Goal: Use online tool/utility: Utilize a website feature to perform a specific function

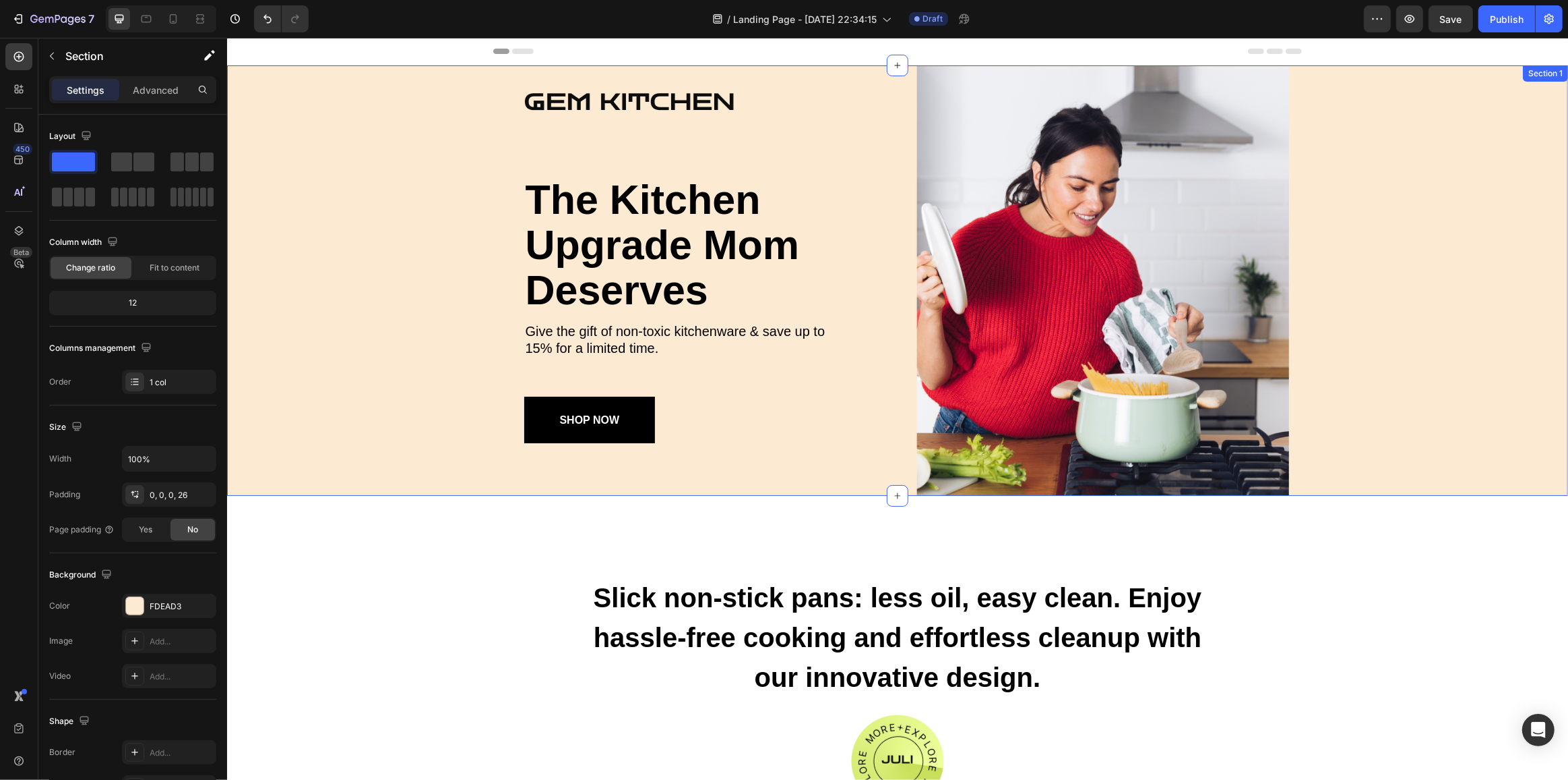
click at [463, 119] on div "Image the kitchen upgrade mom deserves Heading Give the gift of non-toxic kitch…" at bounding box center [905, 280] width 1324 height 430
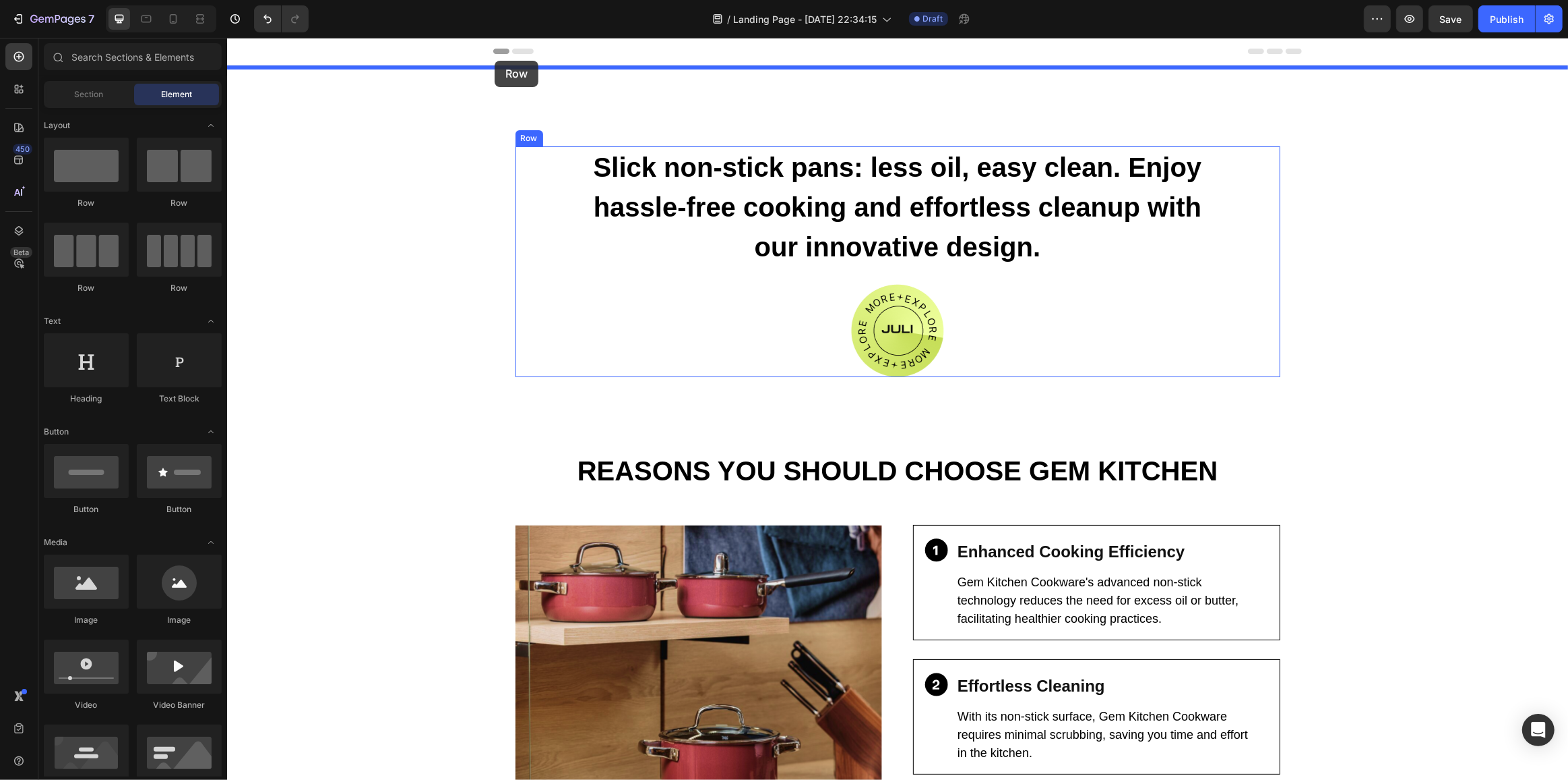
drag, startPoint x: 321, startPoint y: 203, endPoint x: 494, endPoint y: 61, distance: 223.8
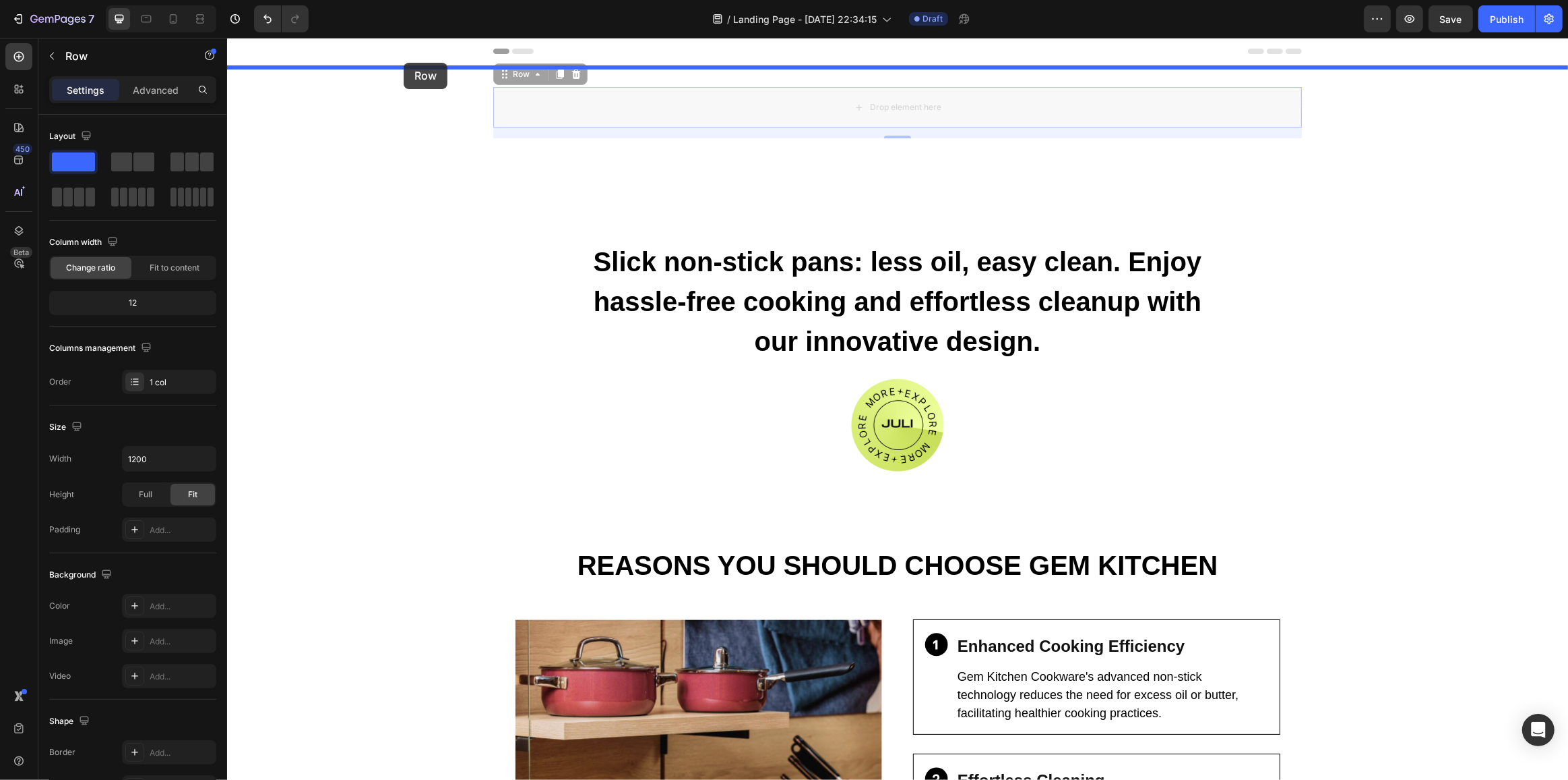
drag, startPoint x: 567, startPoint y: 103, endPoint x: 403, endPoint y: 63, distance: 168.8
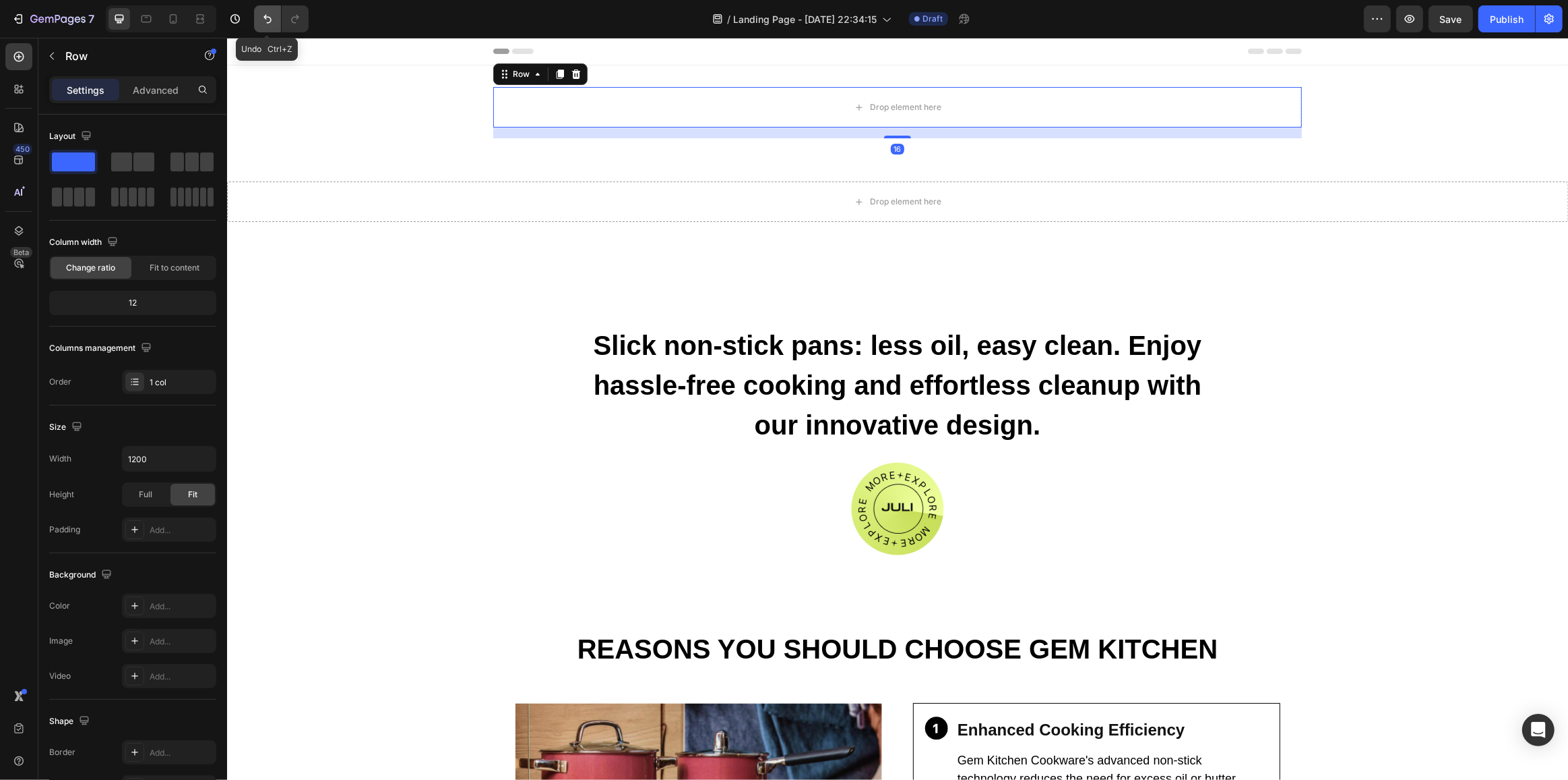
click at [267, 16] on icon "Undo/Redo" at bounding box center [267, 19] width 14 height 14
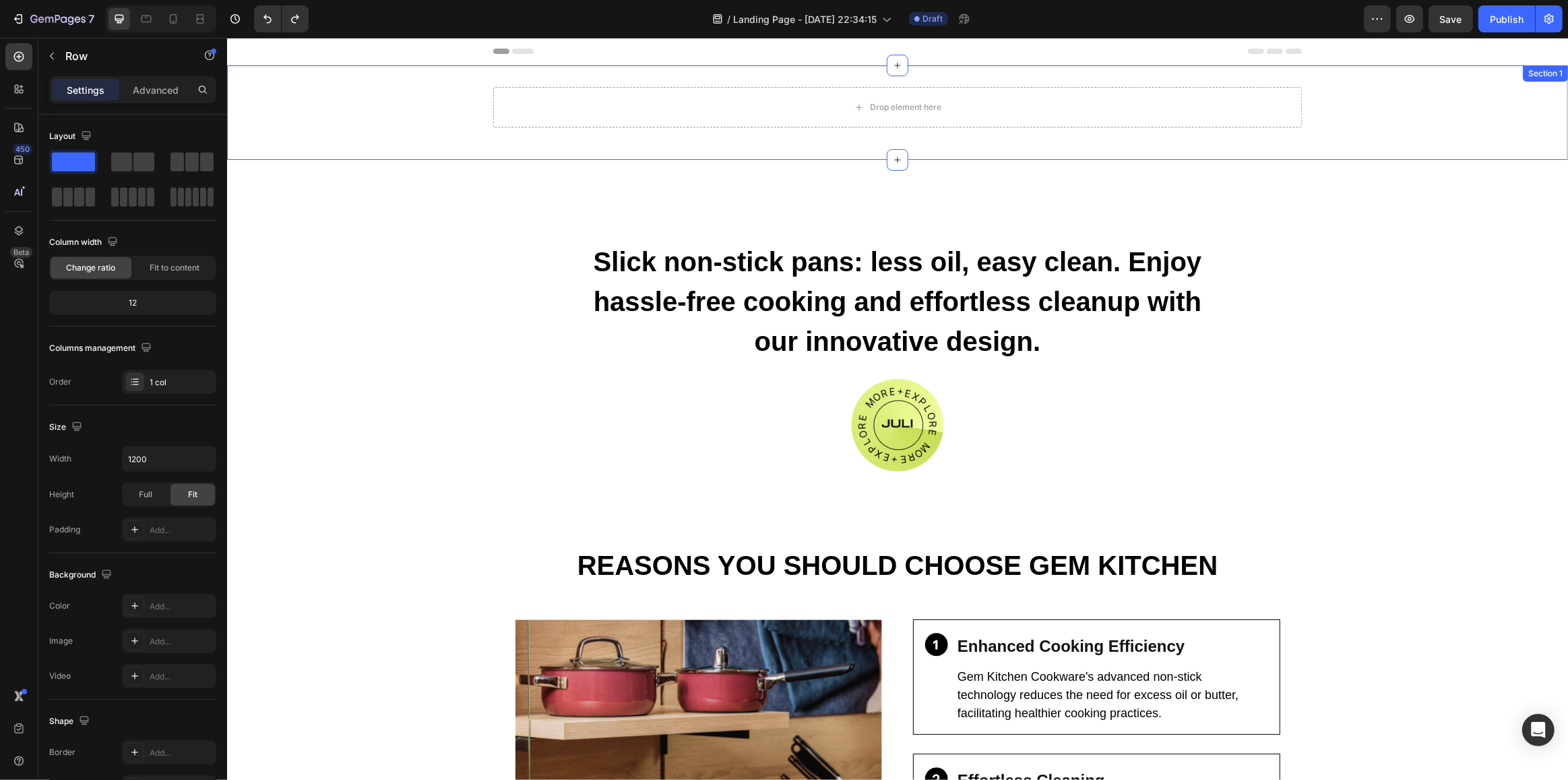
click at [417, 82] on div "Drop element here Row Section 1" at bounding box center [897, 113] width 1341 height 94
click at [385, 93] on div "Drop element here Row" at bounding box center [897, 112] width 1341 height 51
click at [362, 103] on div "Drop element here Row" at bounding box center [897, 112] width 1341 height 51
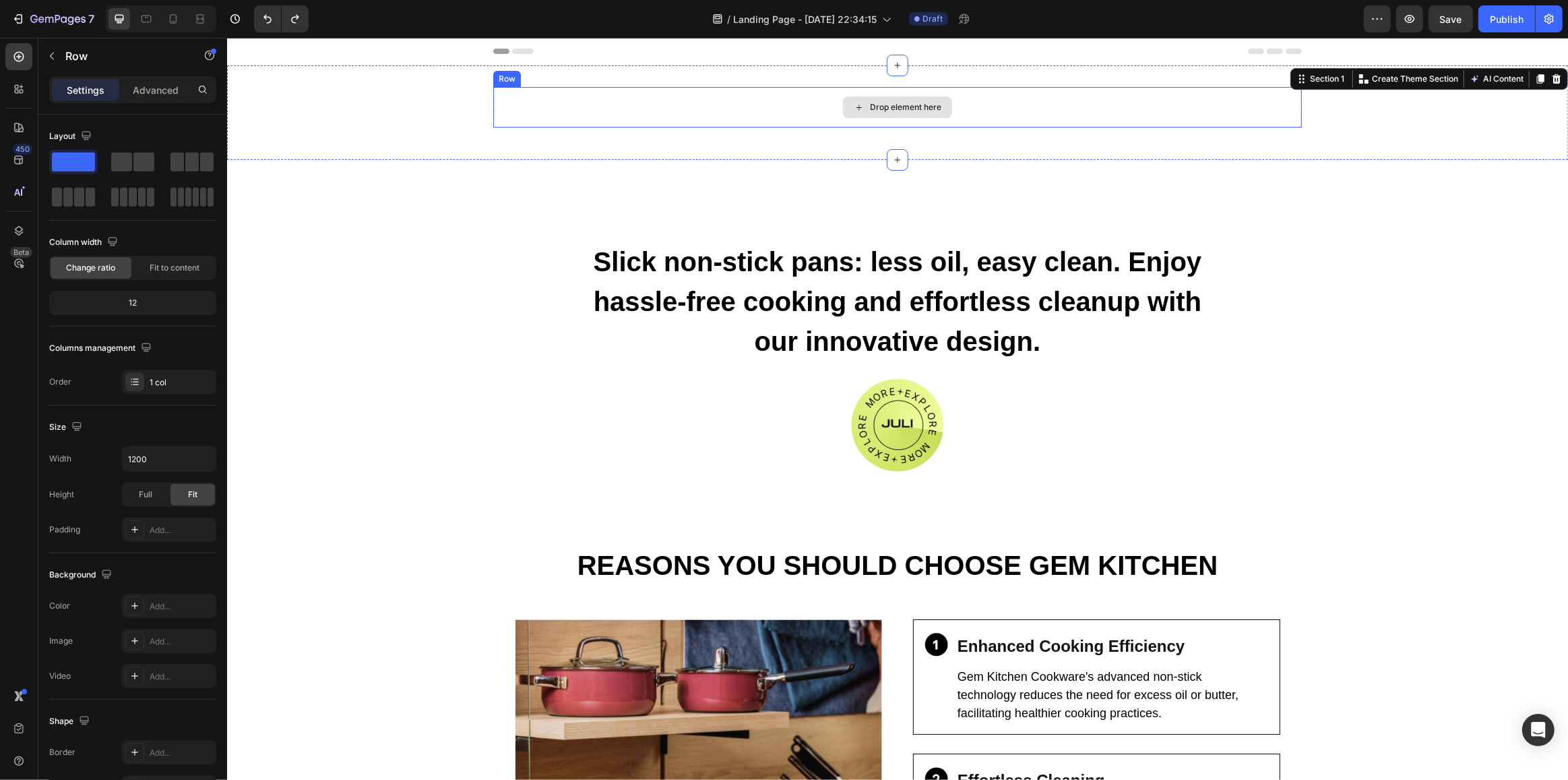
click at [522, 106] on div "Drop element here" at bounding box center [897, 106] width 809 height 40
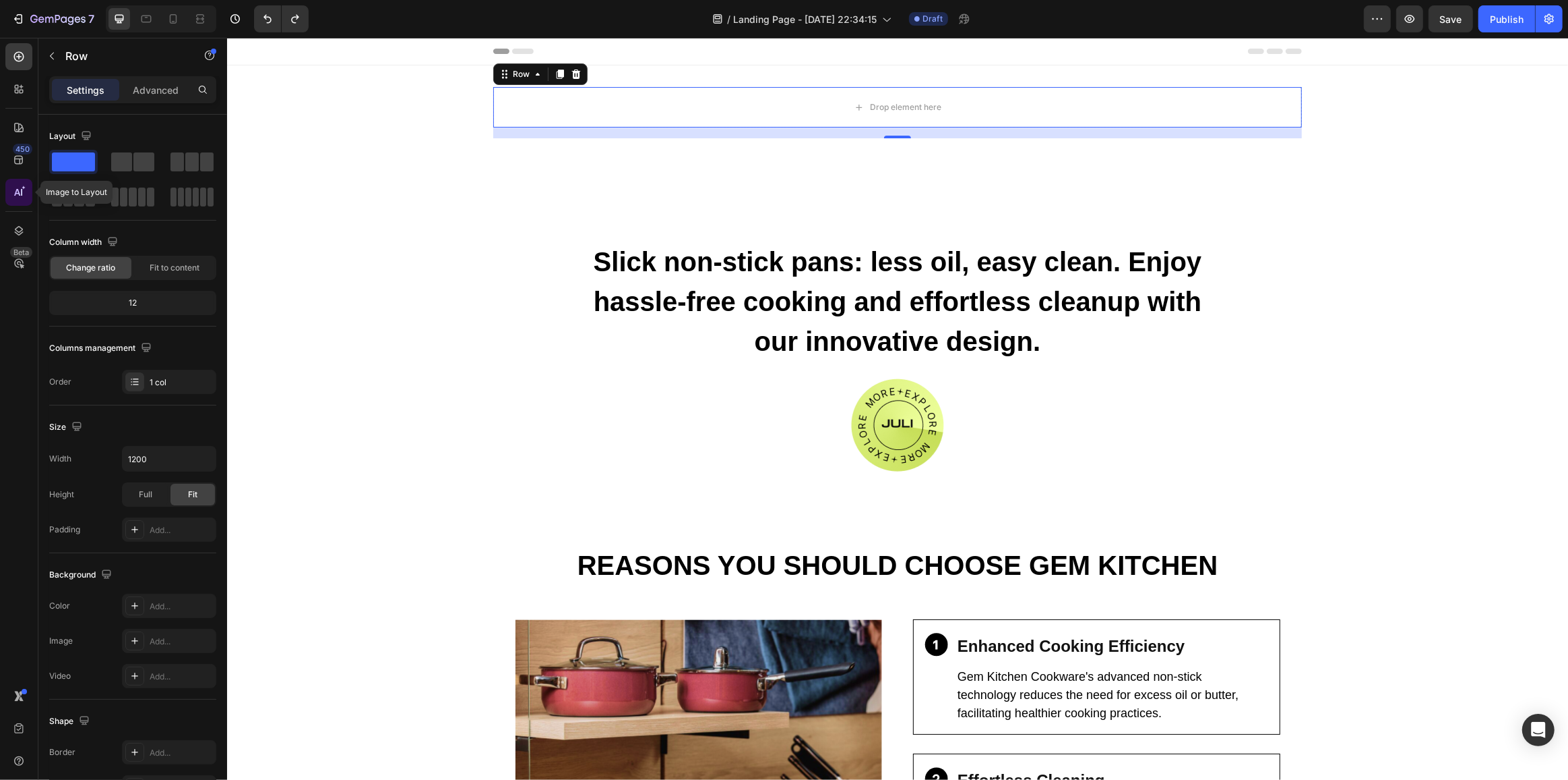
click at [16, 190] on icon at bounding box center [17, 192] width 6 height 7
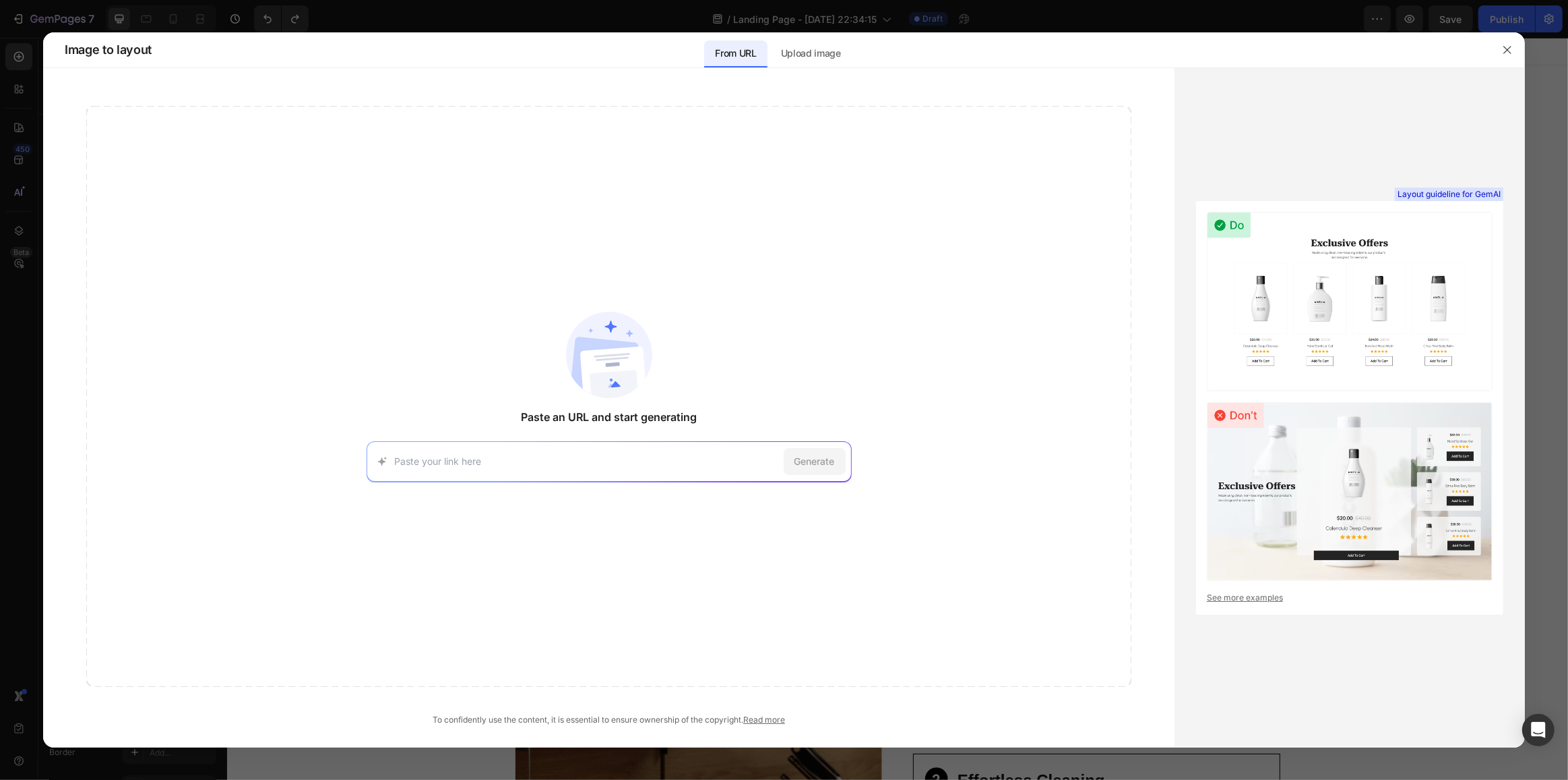
click at [606, 456] on input at bounding box center [587, 460] width 383 height 14
paste input "https://www.kittyspout.com/pages/listicle-v1?fbclid=IwZXh0bgNhZW0CMTAAYnJpZBExV…"
type input "https://www.kittyspout.com/pages/listicle-v1?fbclid=IwZXh0bgNhZW0CMTAAYnJpZBExV…"
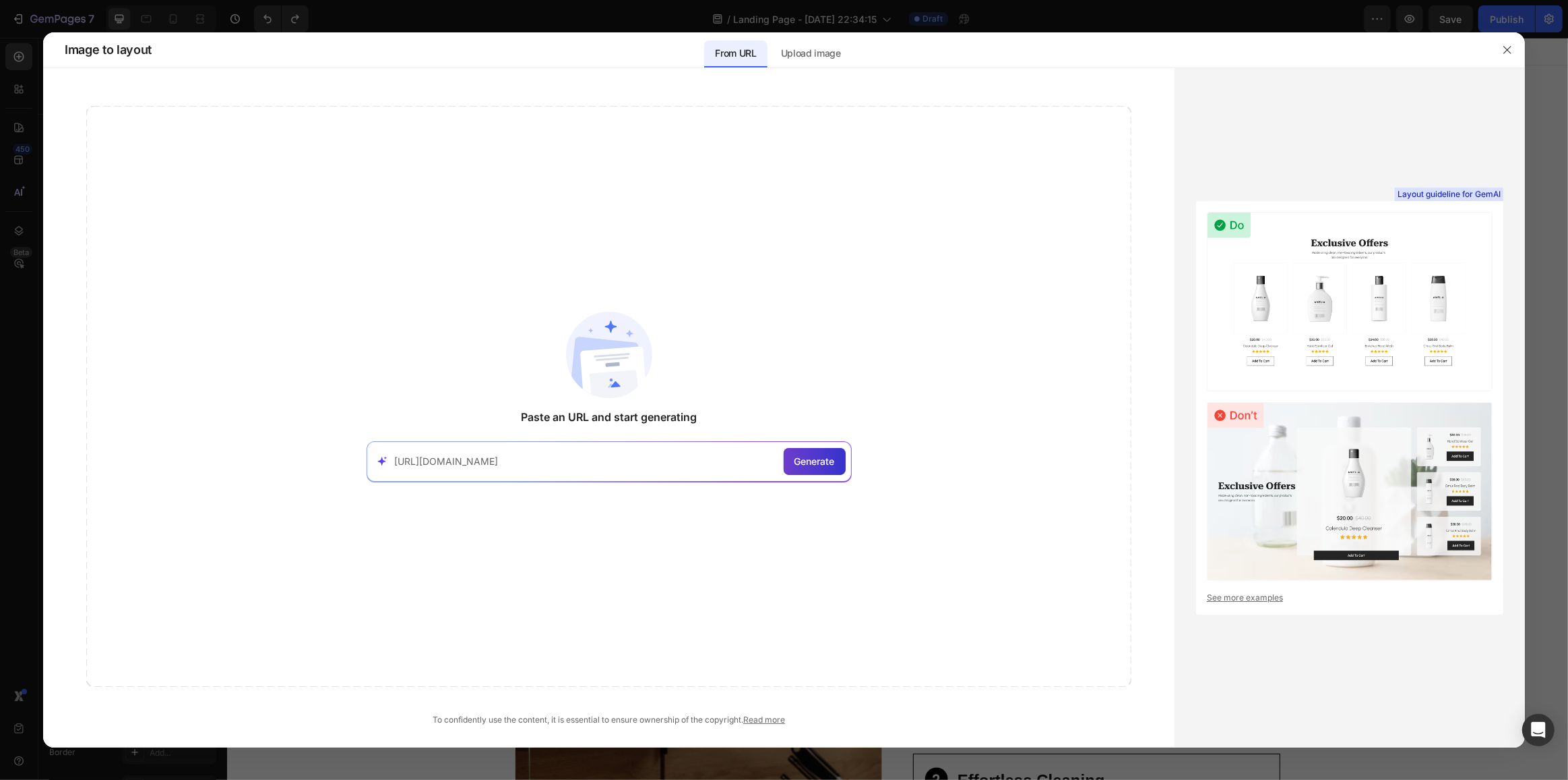
click at [823, 458] on span "Generate" at bounding box center [814, 460] width 40 height 14
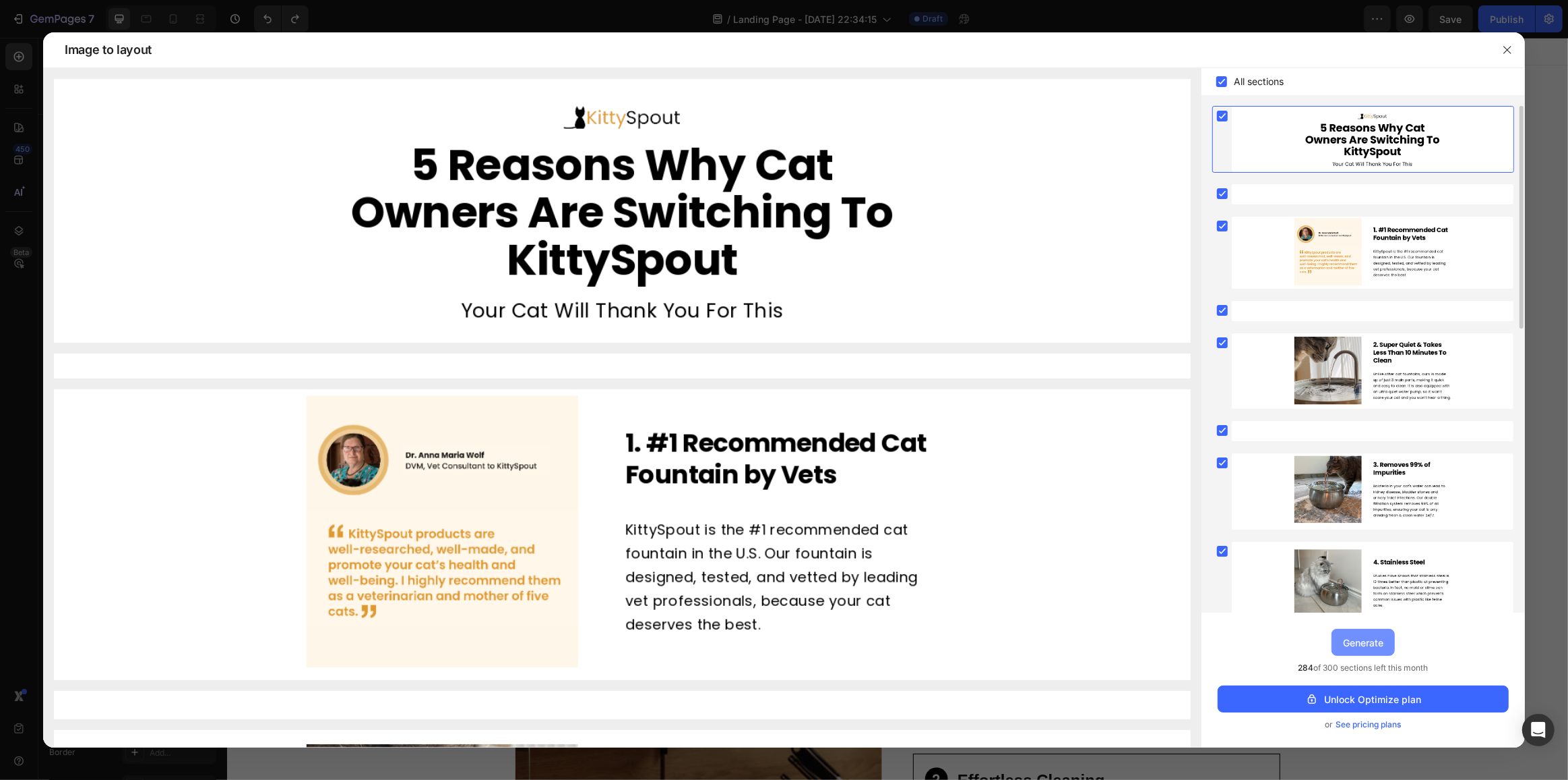
click at [1348, 631] on button "Generate" at bounding box center [1364, 641] width 63 height 27
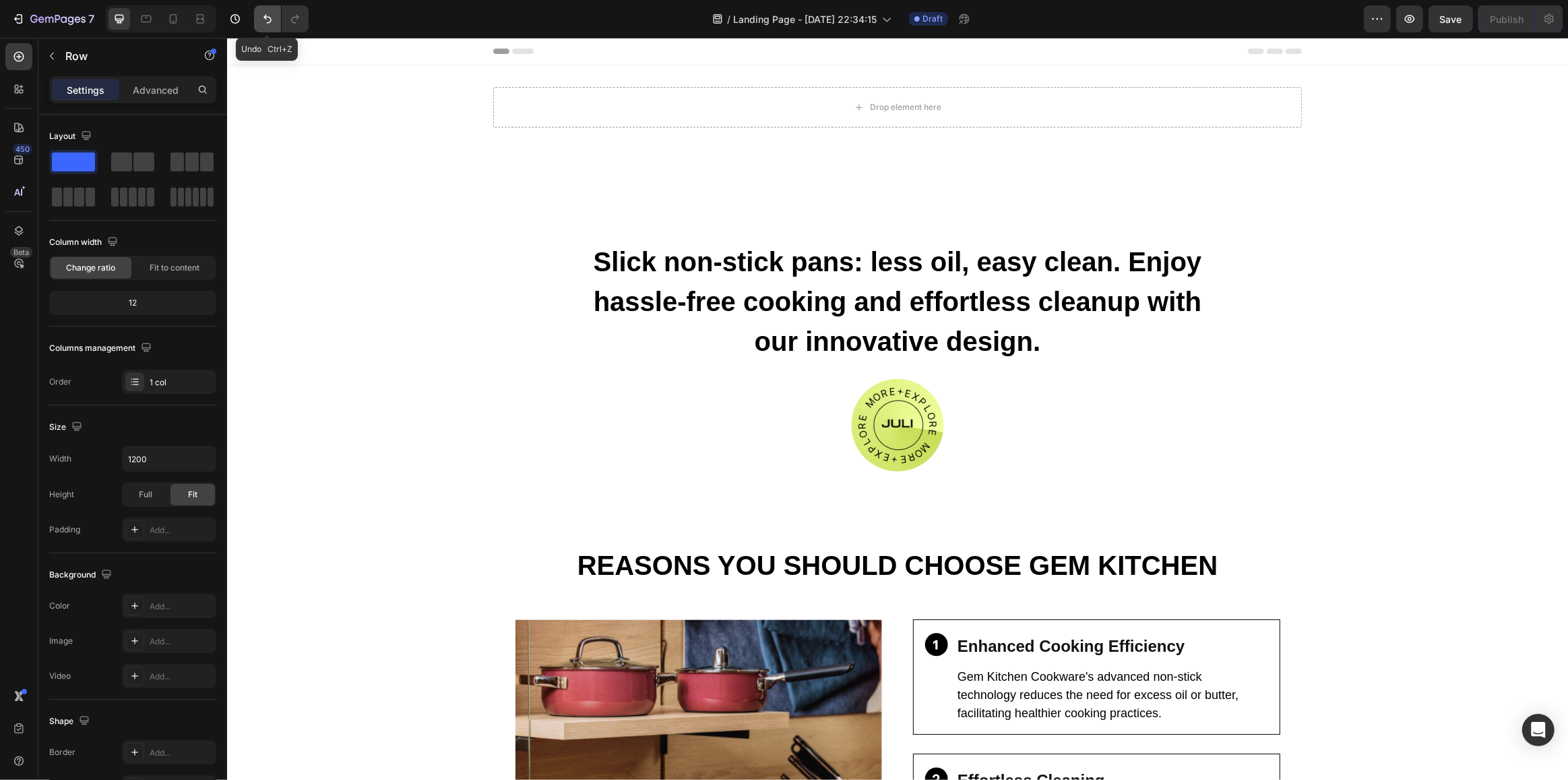
click at [275, 14] on button "Undo/Redo" at bounding box center [266, 18] width 27 height 27
click at [269, 14] on icon "Undo/Redo" at bounding box center [267, 19] width 14 height 14
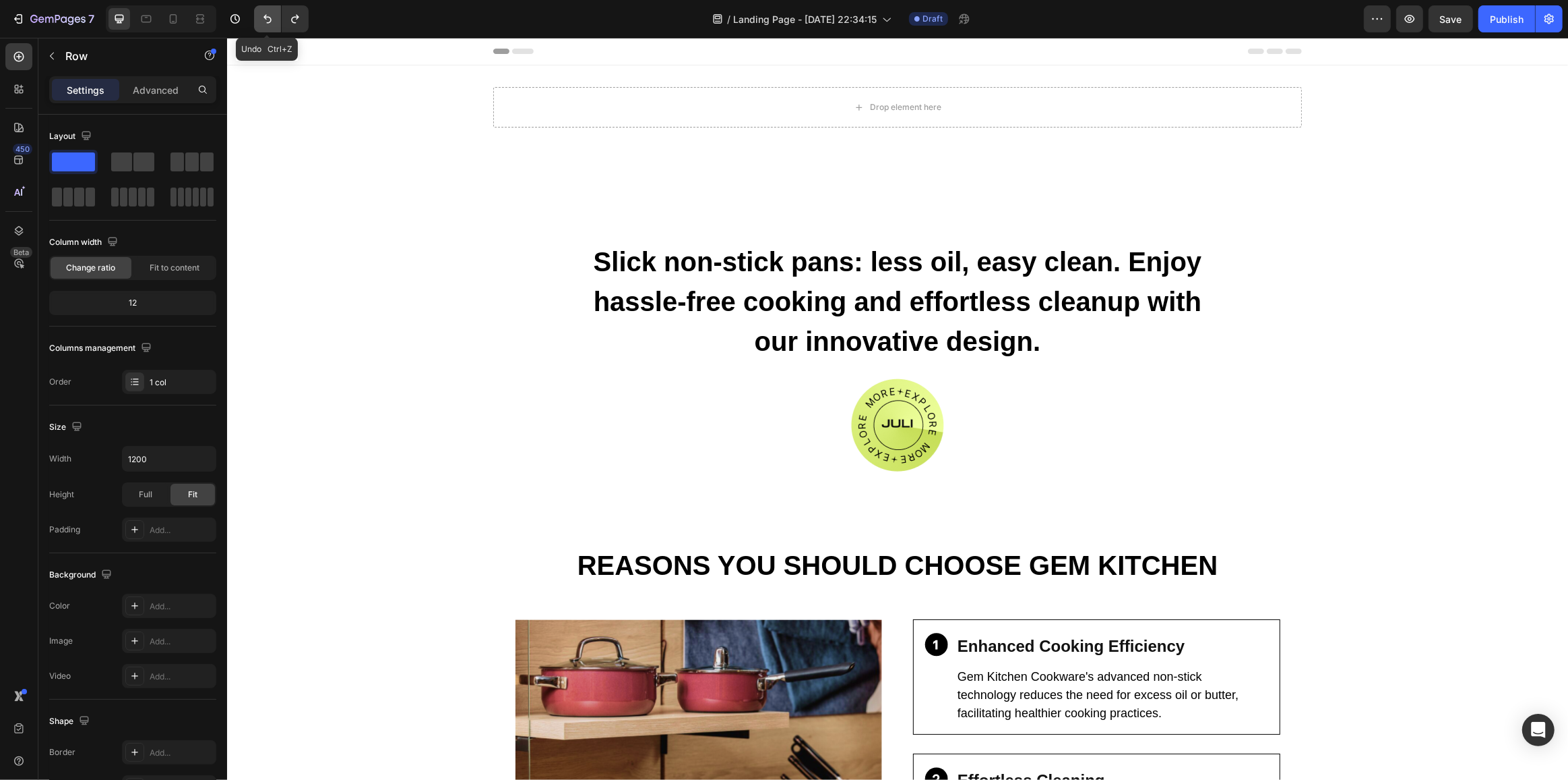
click at [269, 14] on icon "Undo/Redo" at bounding box center [267, 19] width 14 height 14
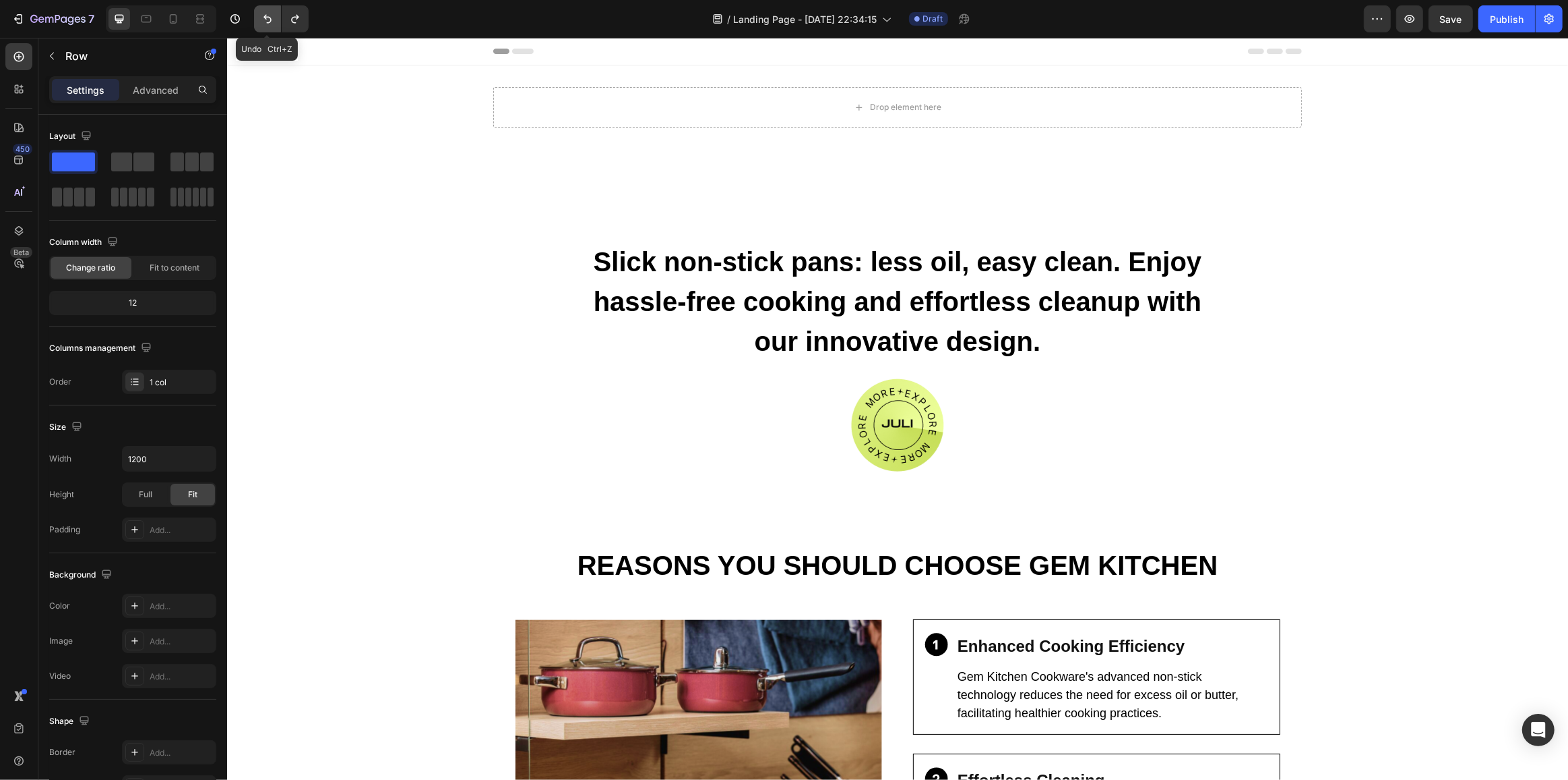
click at [269, 14] on icon "Undo/Redo" at bounding box center [267, 19] width 14 height 14
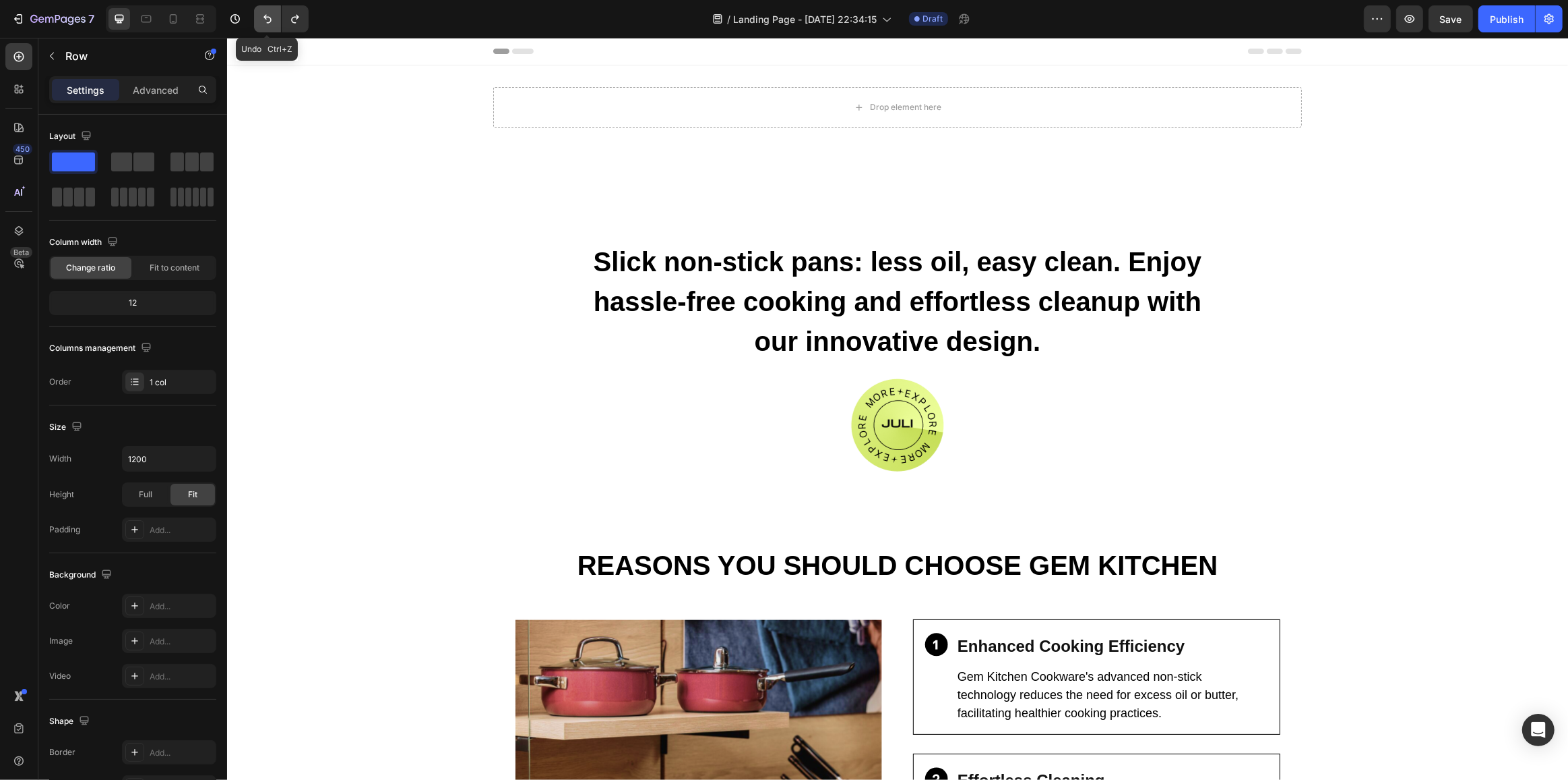
click at [269, 14] on icon "Undo/Redo" at bounding box center [267, 19] width 14 height 14
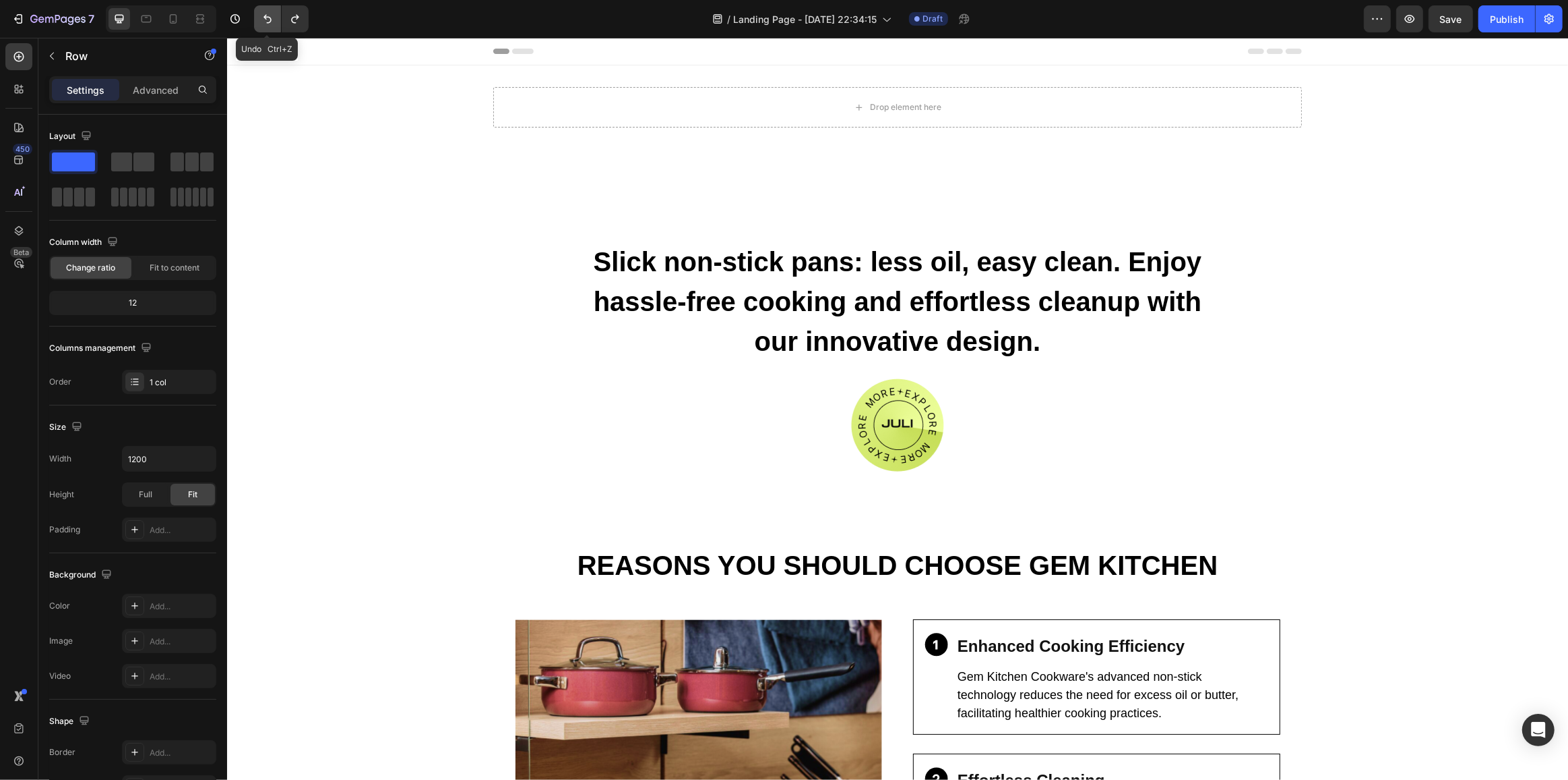
click at [269, 14] on icon "Undo/Redo" at bounding box center [267, 19] width 14 height 14
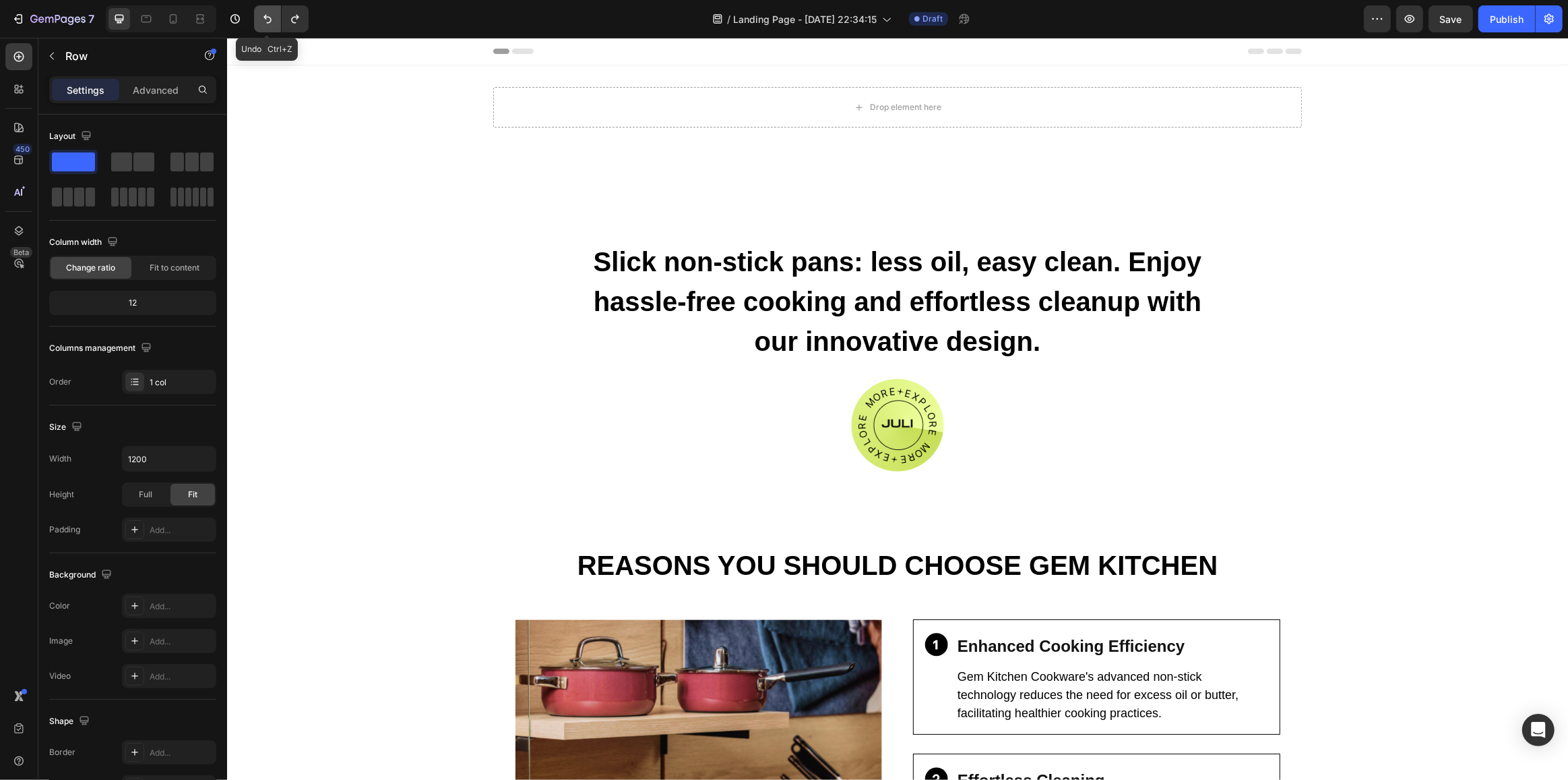
click at [269, 14] on icon "Undo/Redo" at bounding box center [267, 19] width 14 height 14
click at [268, 15] on icon "Undo/Redo" at bounding box center [267, 19] width 14 height 14
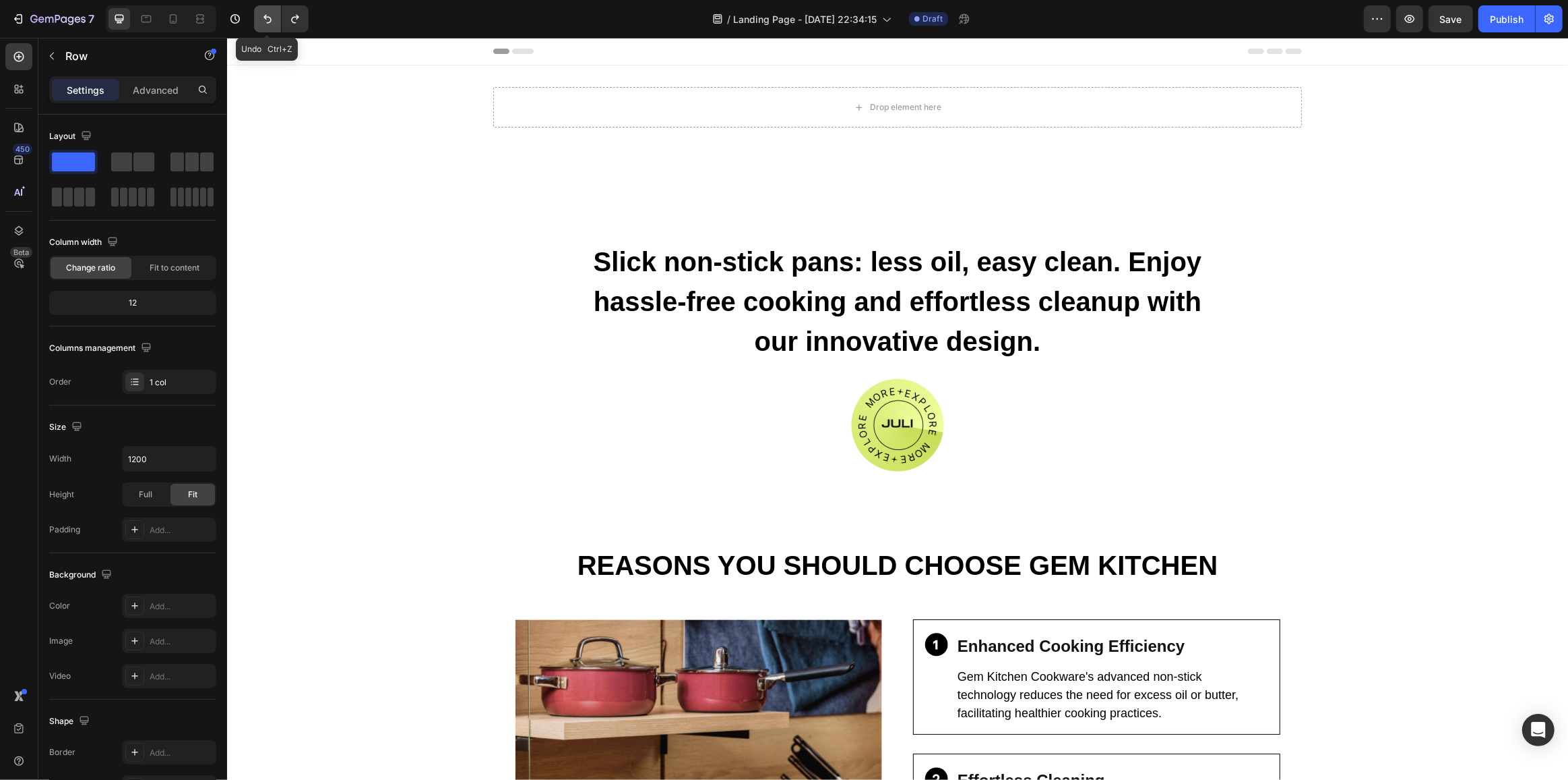
click at [268, 15] on icon "Undo/Redo" at bounding box center [267, 19] width 14 height 14
click at [16, 14] on icon "button" at bounding box center [19, 19] width 14 height 14
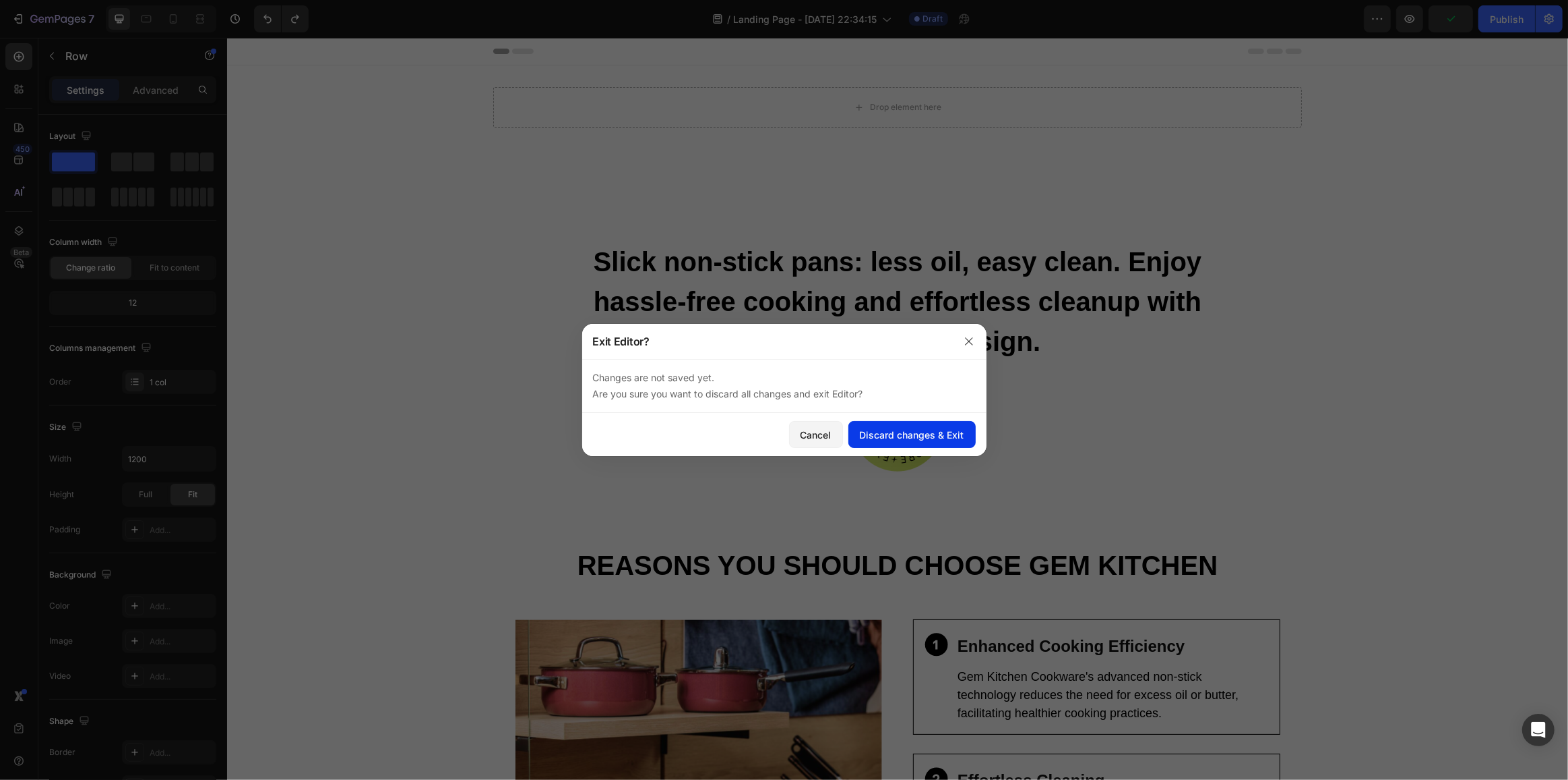
click at [915, 431] on div "Discard changes & Exit" at bounding box center [912, 435] width 104 height 14
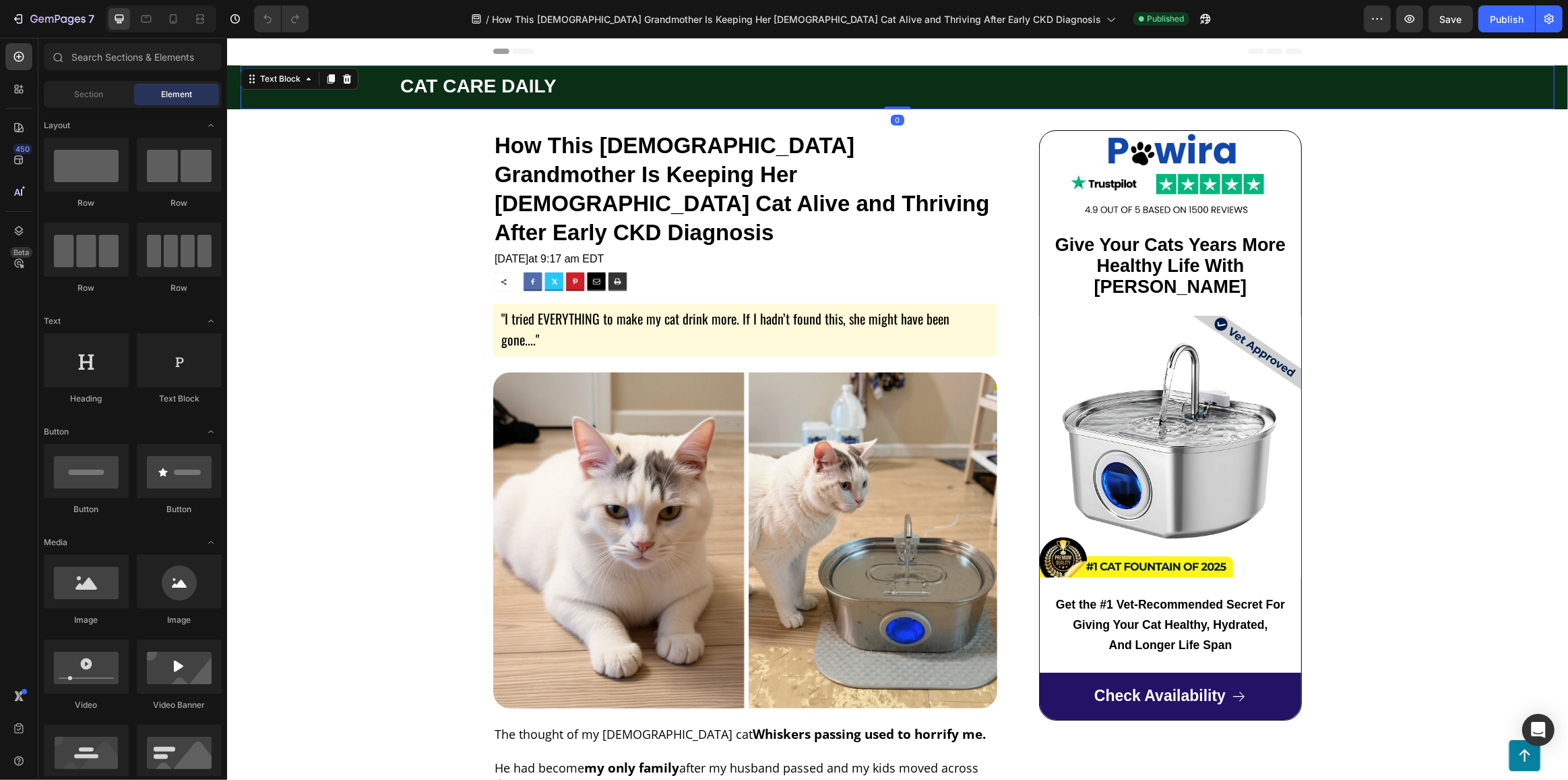
click at [593, 97] on p "CAT CARE DAILY" at bounding box center [976, 88] width 1153 height 23
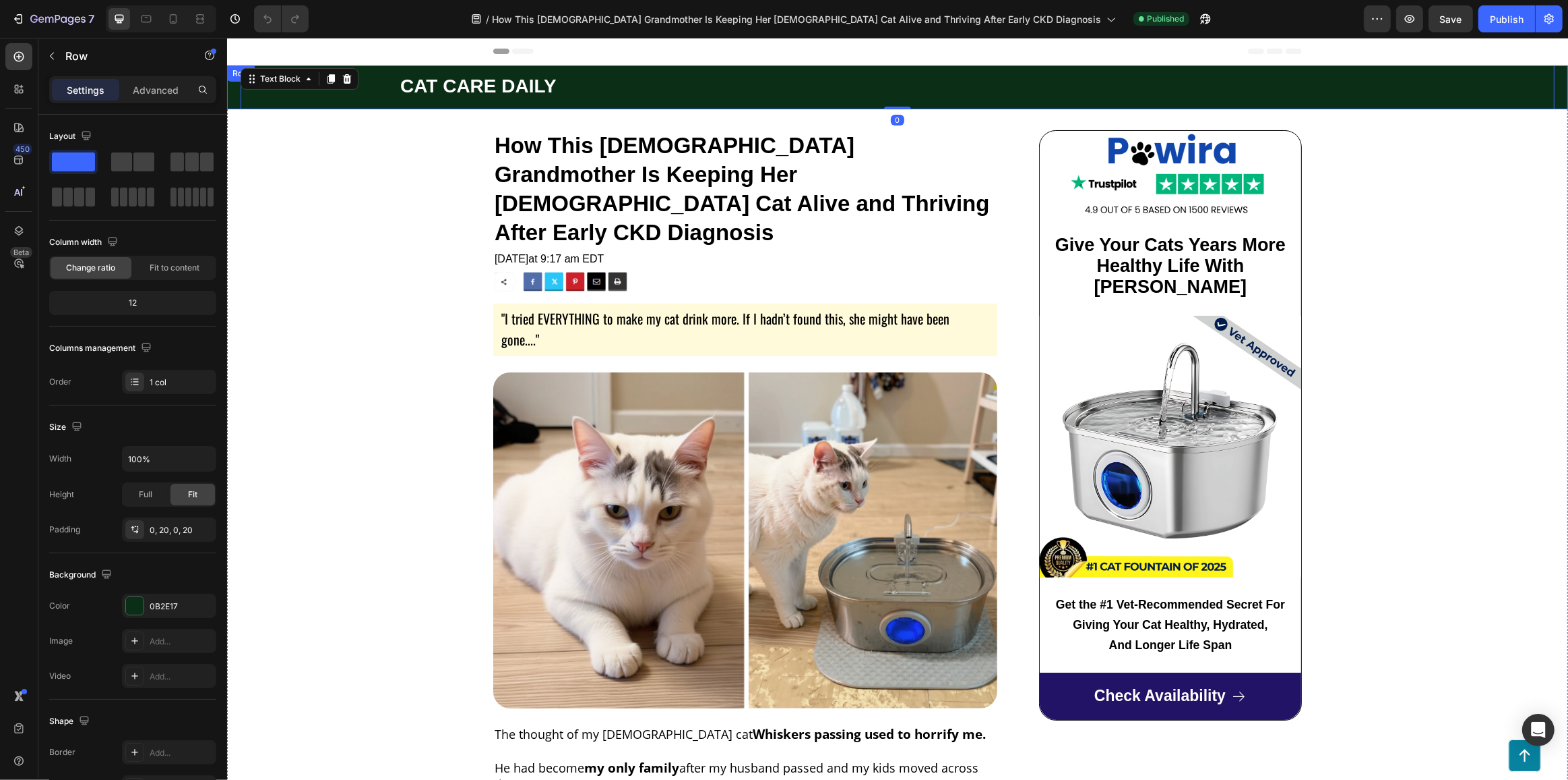
click at [232, 85] on div "CAT CARE DAILY Text Block 0 Row" at bounding box center [897, 88] width 1341 height 44
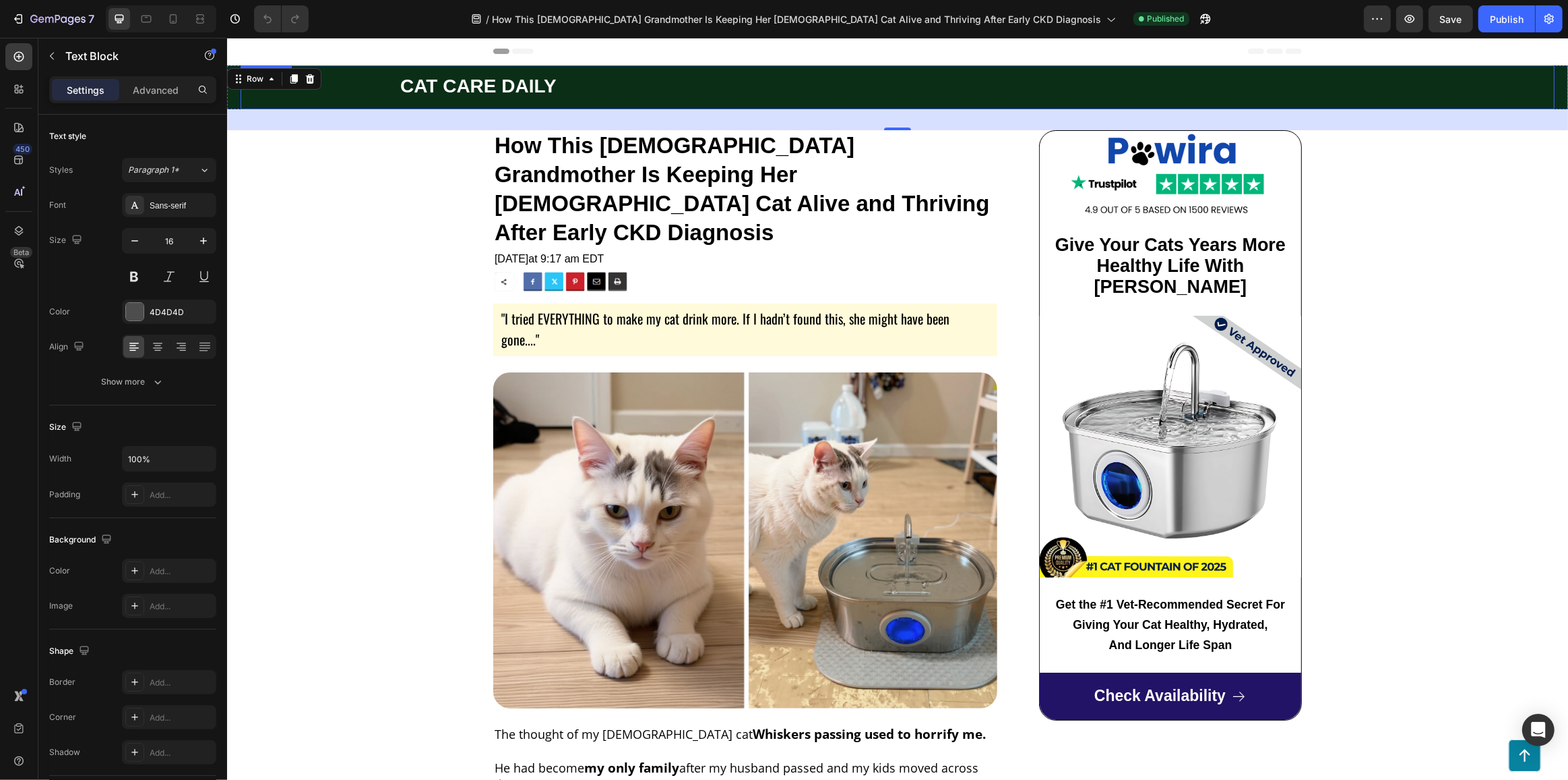
click at [357, 92] on div "CAT CARE DAILY Text Block" at bounding box center [897, 88] width 1314 height 44
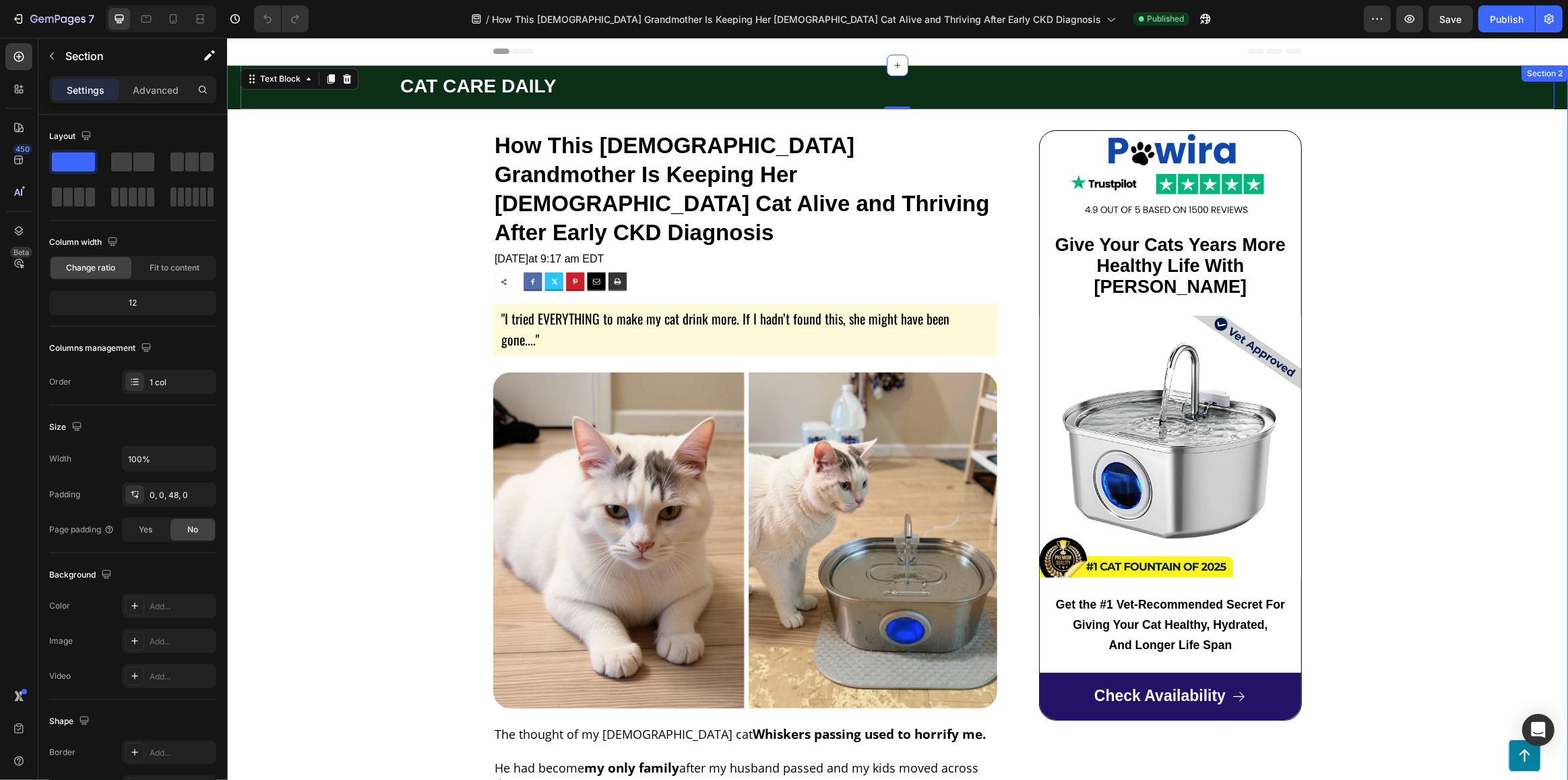
click at [233, 87] on div "CAT CARE DAILY Text Block Row" at bounding box center [897, 88] width 1341 height 44
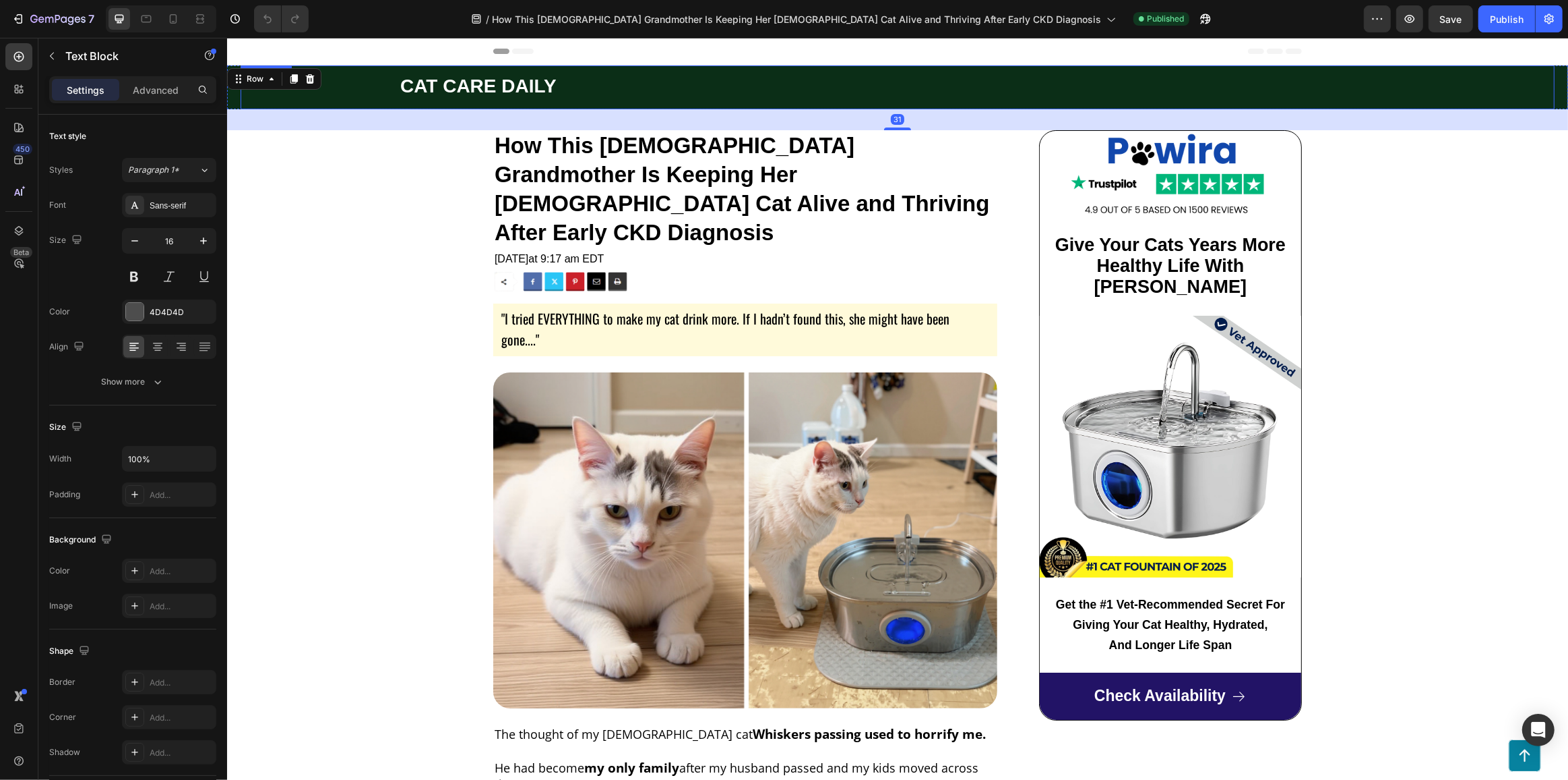
click at [295, 95] on div "CAT CARE DAILY Text Block" at bounding box center [897, 88] width 1314 height 44
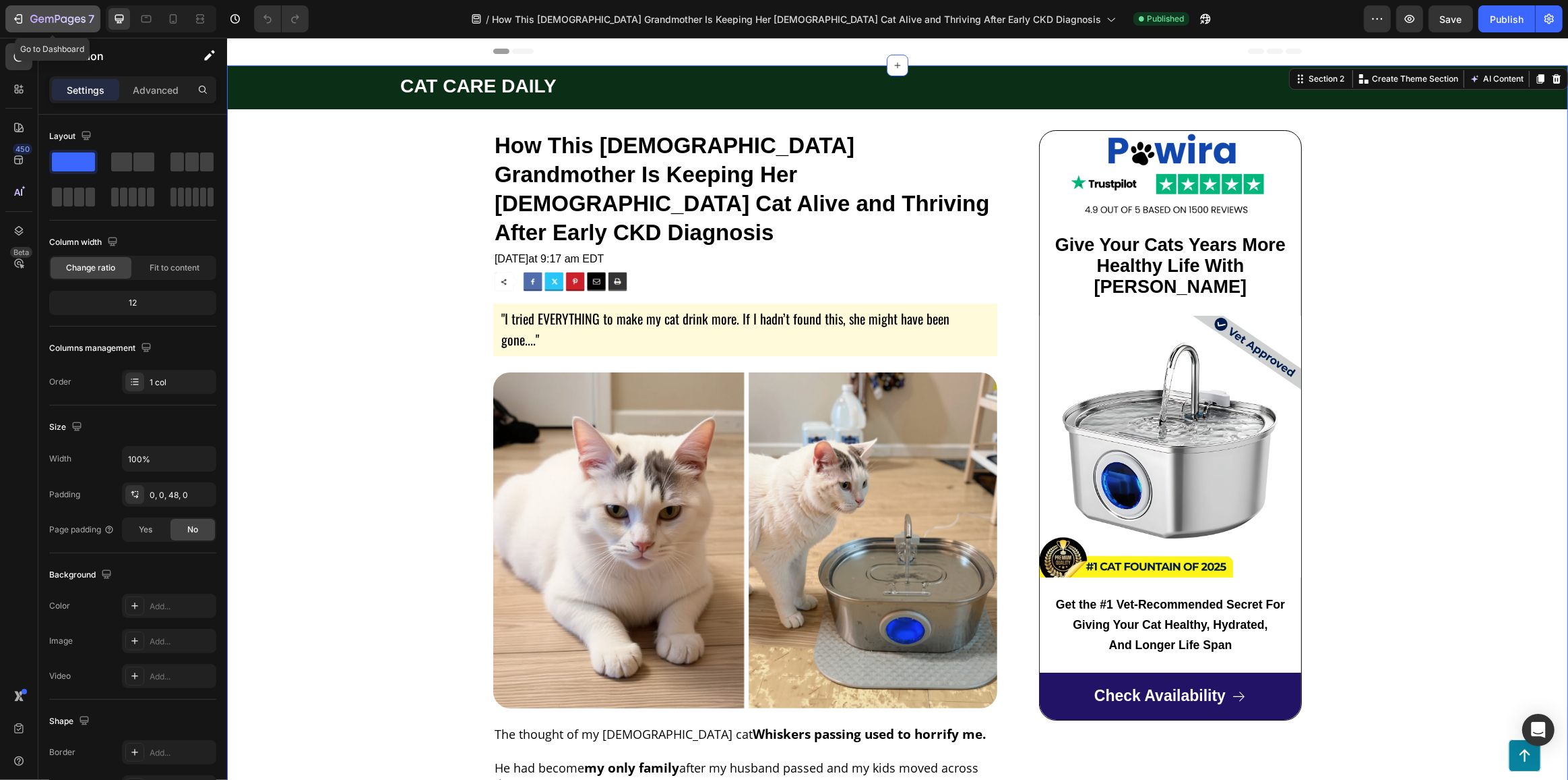
click at [23, 13] on icon "button" at bounding box center [19, 19] width 14 height 14
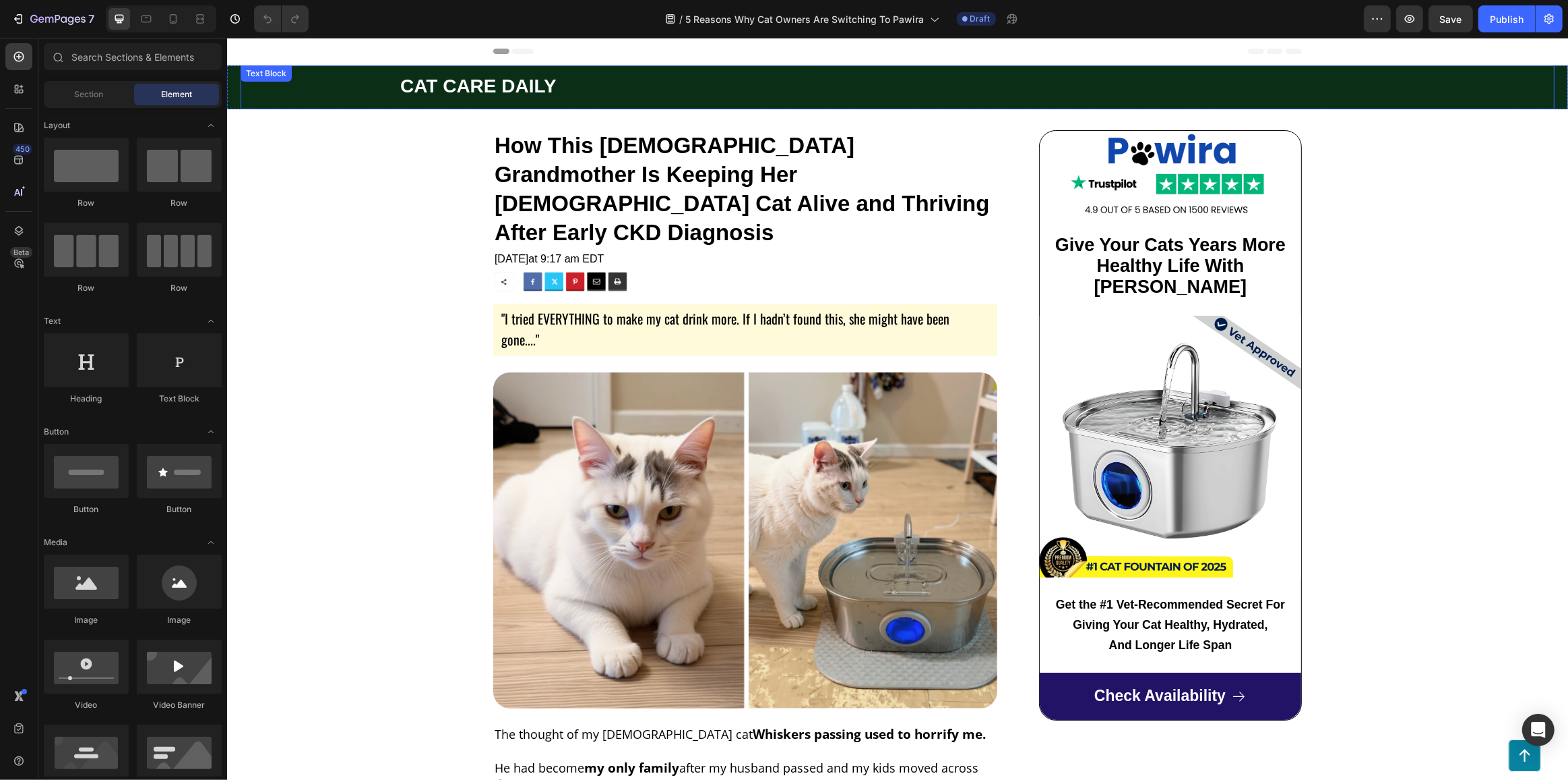
click at [666, 84] on p "CAT CARE DAILY" at bounding box center [976, 88] width 1153 height 23
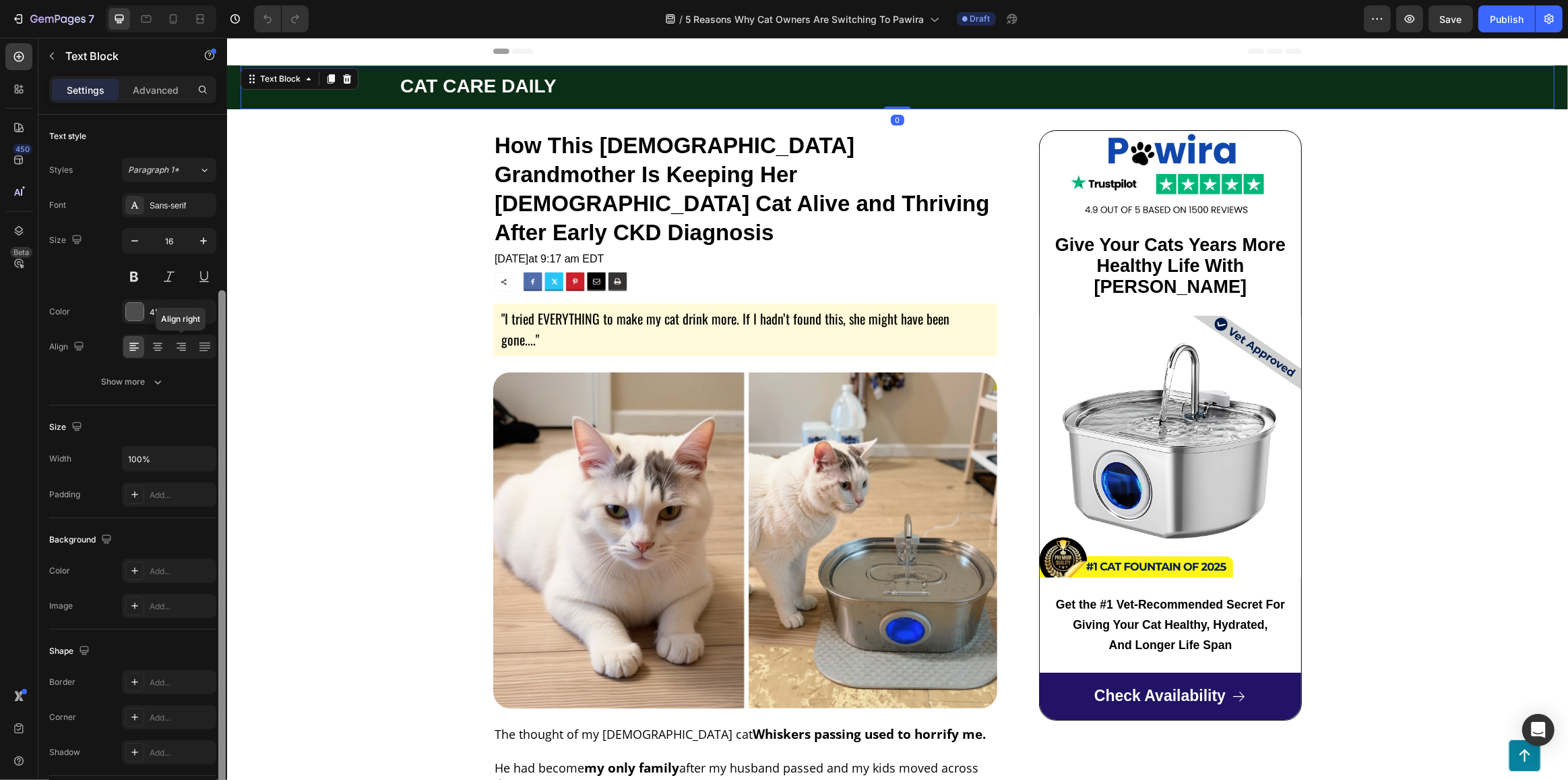
scroll to position [93, 0]
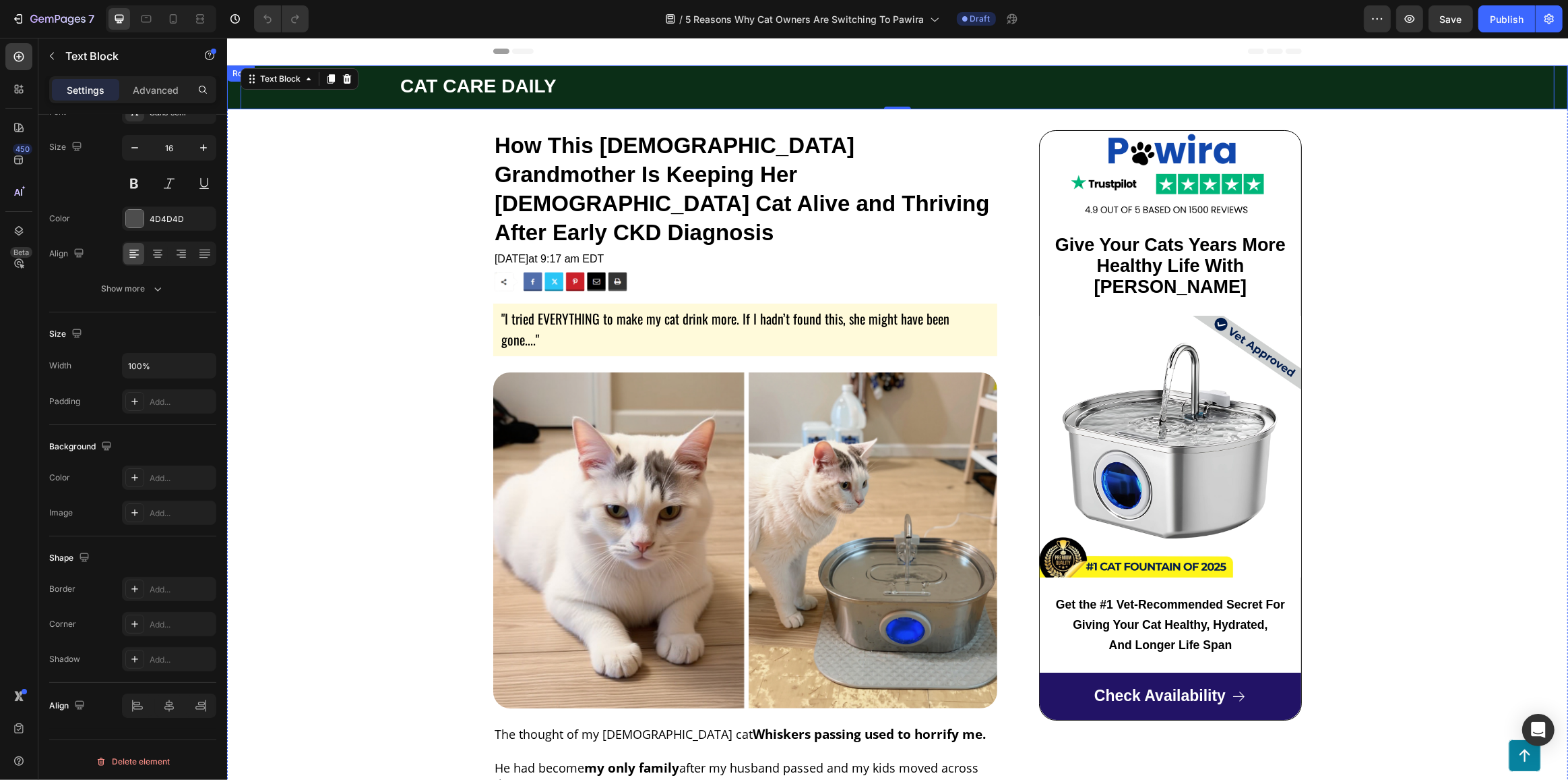
click at [235, 91] on div "CAT CARE DAILY Text Block 0 Row" at bounding box center [897, 88] width 1341 height 44
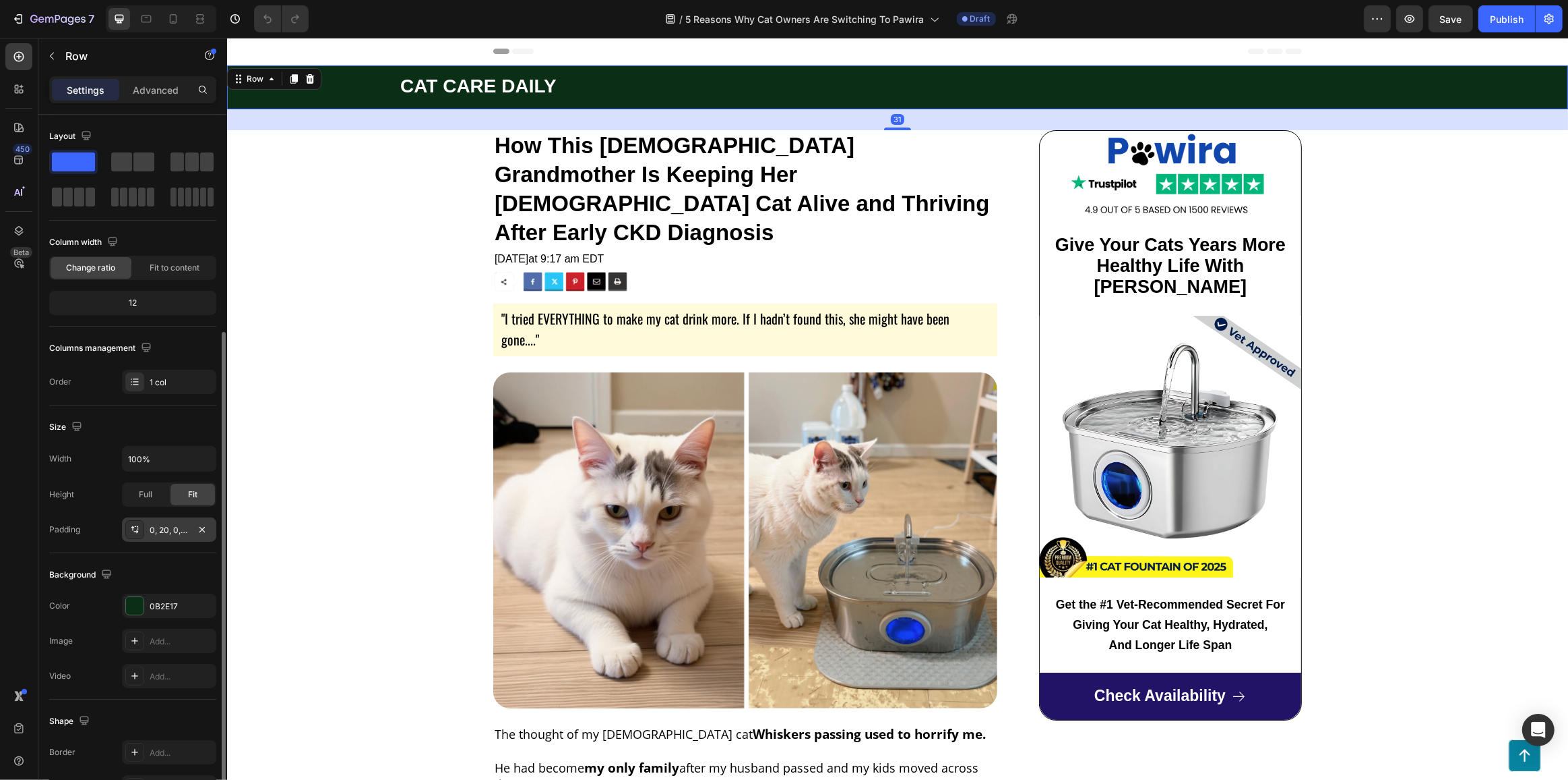
scroll to position [117, 0]
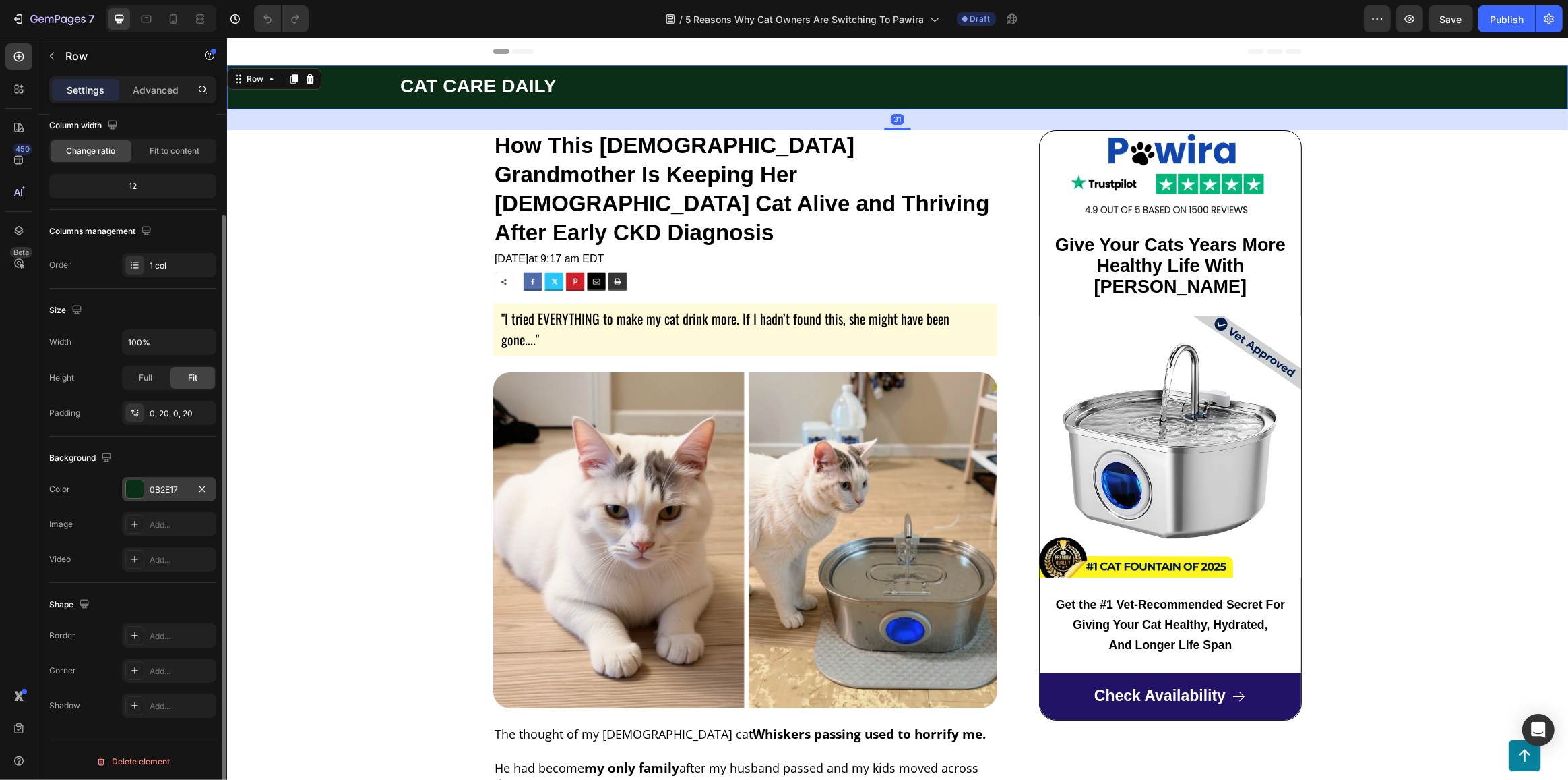
click at [180, 484] on div "0B2E17" at bounding box center [169, 490] width 39 height 12
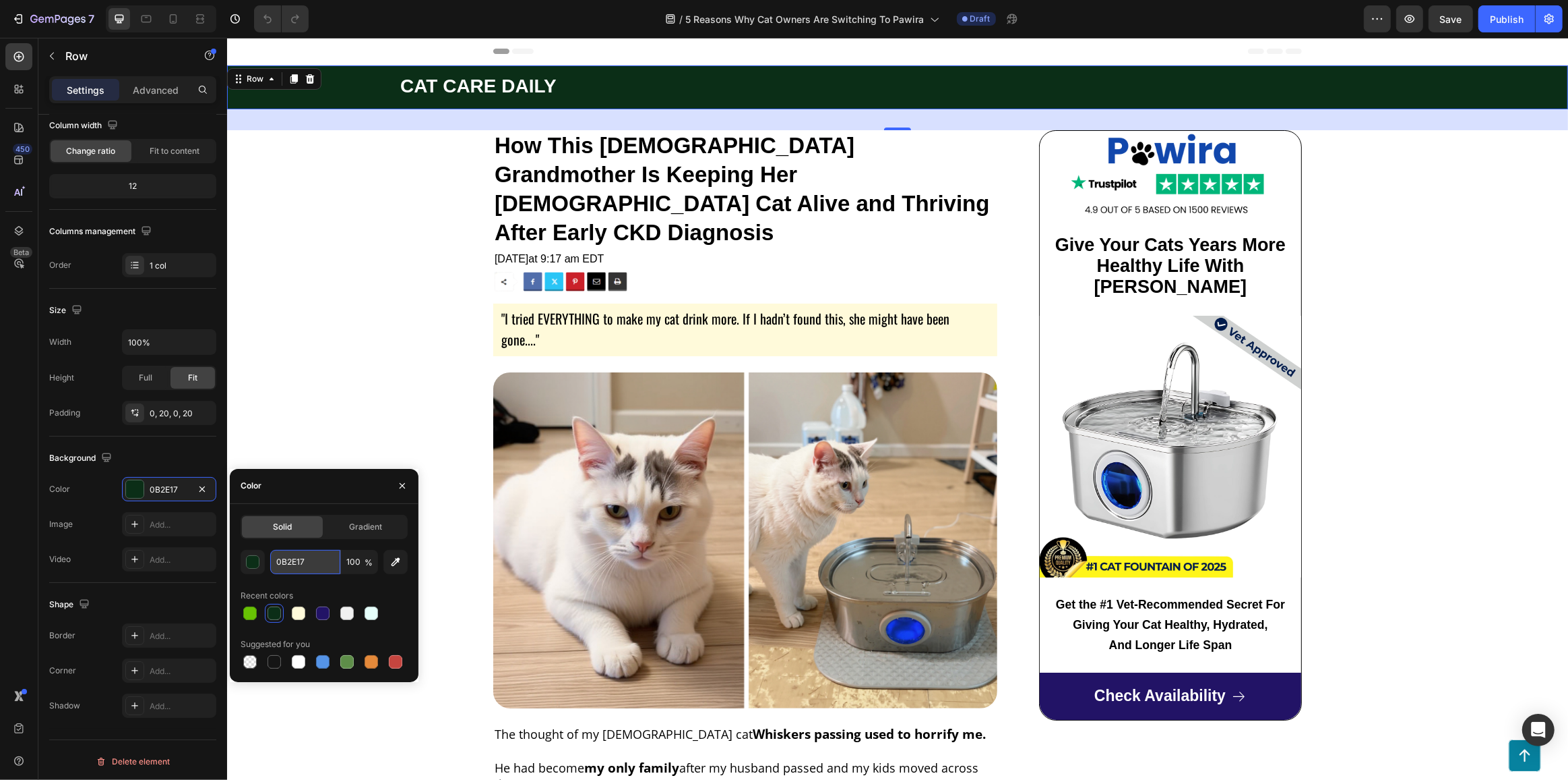
paste input "#305AAC"
type input "#305AAC"
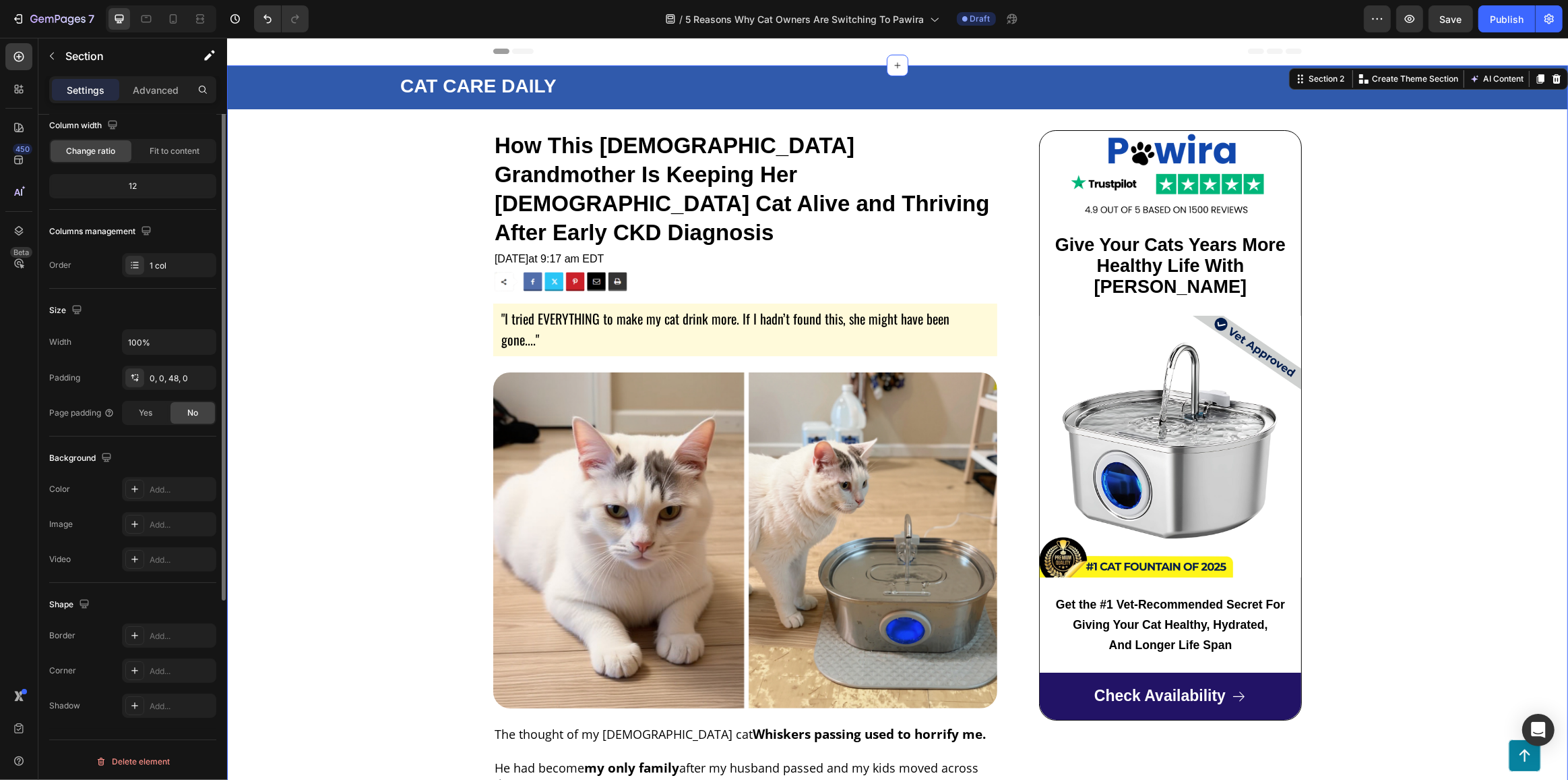
scroll to position [0, 0]
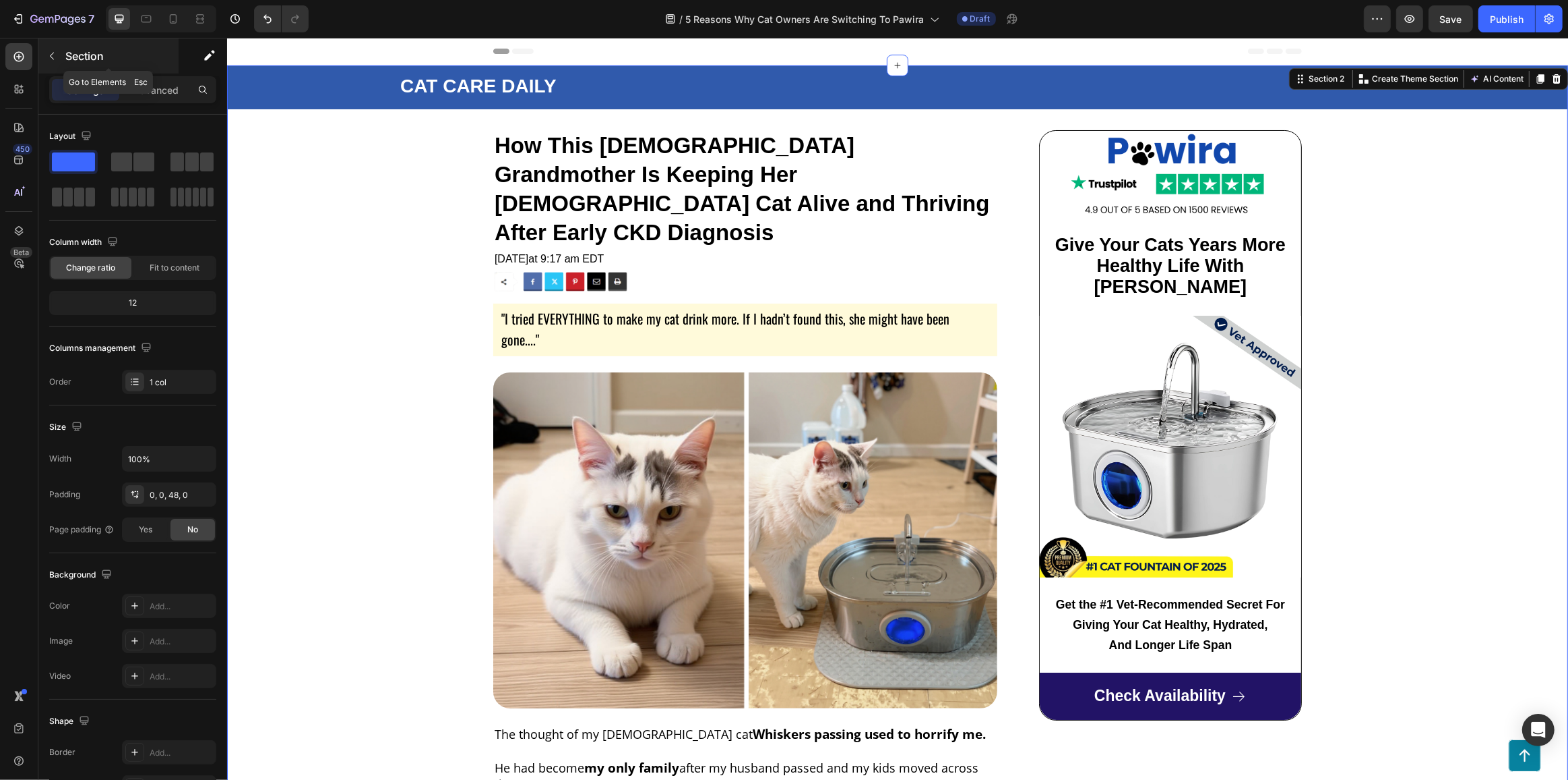
click at [59, 63] on button "button" at bounding box center [52, 56] width 22 height 22
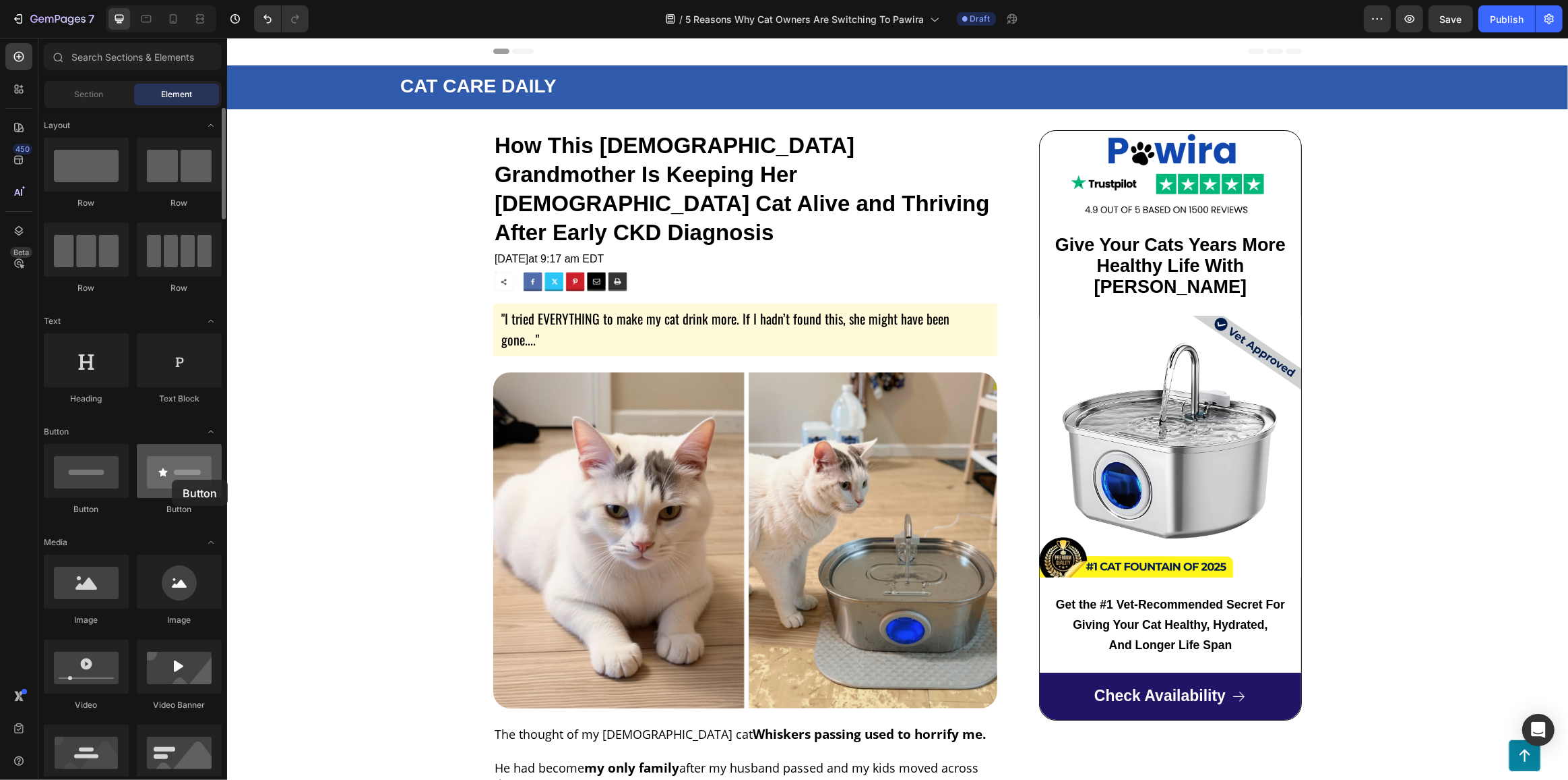
click at [173, 479] on div at bounding box center [179, 470] width 85 height 54
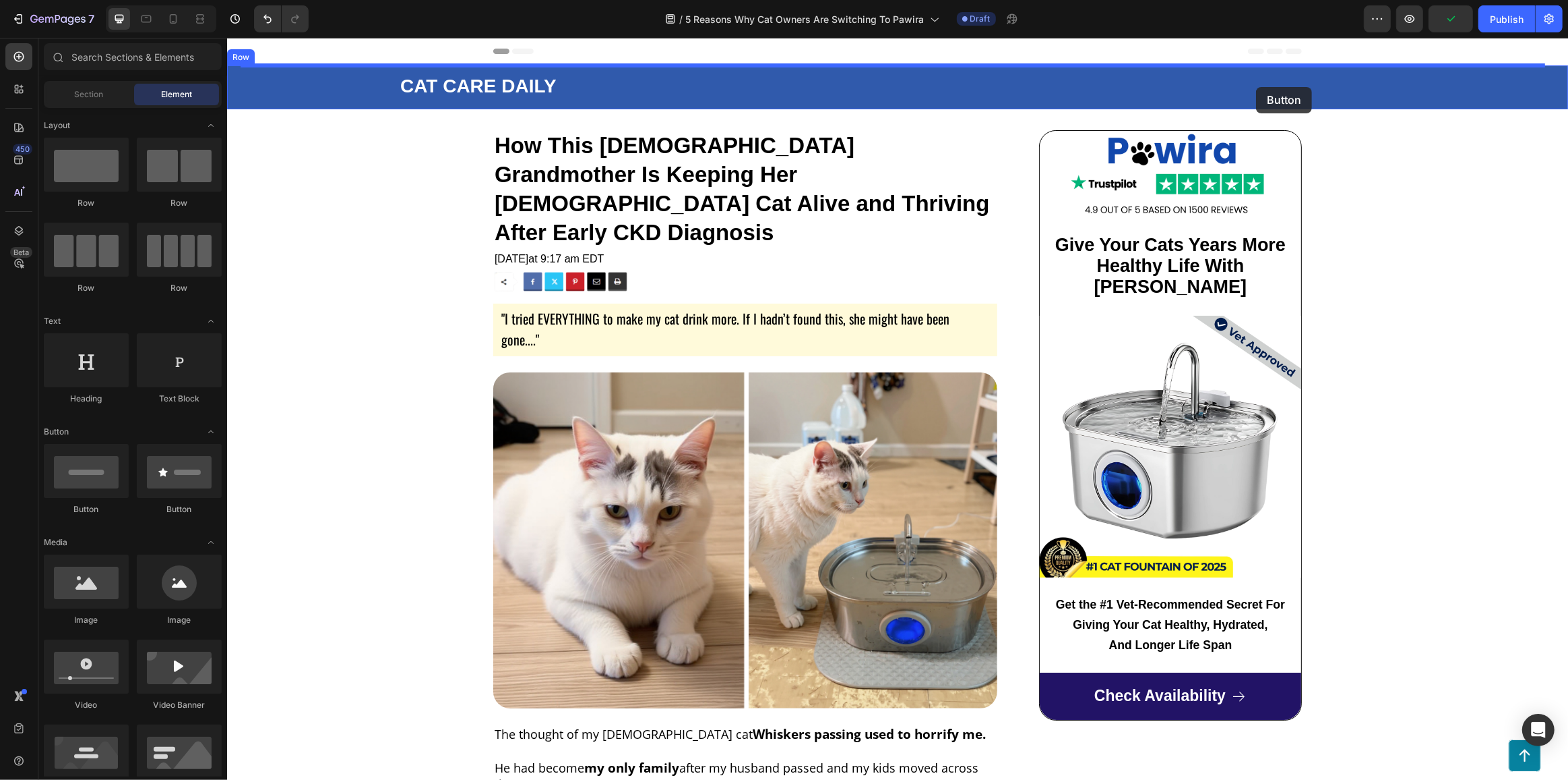
drag, startPoint x: 399, startPoint y: 517, endPoint x: 1255, endPoint y: 87, distance: 957.9
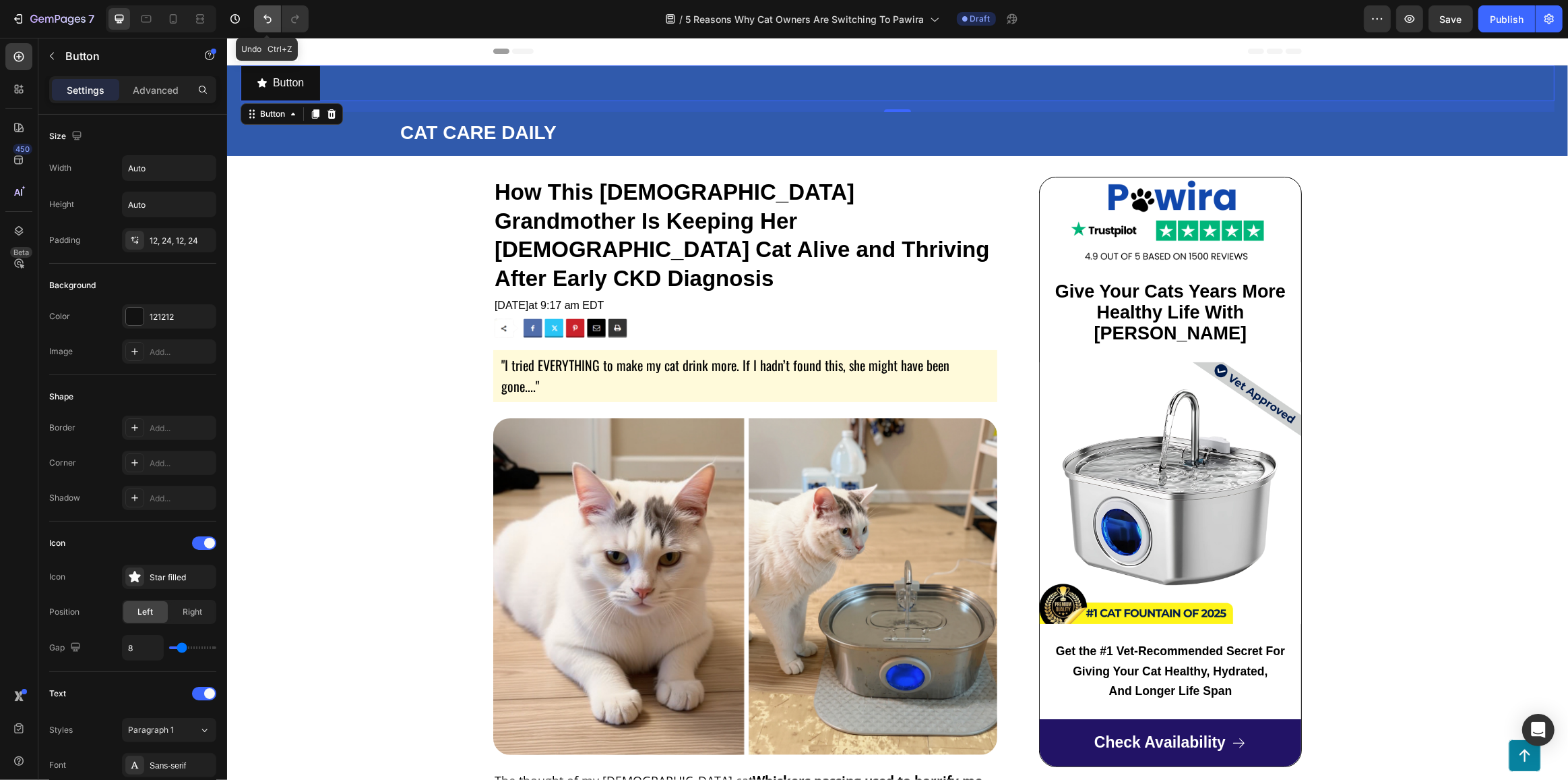
click at [262, 18] on icon "Undo/Redo" at bounding box center [267, 19] width 14 height 14
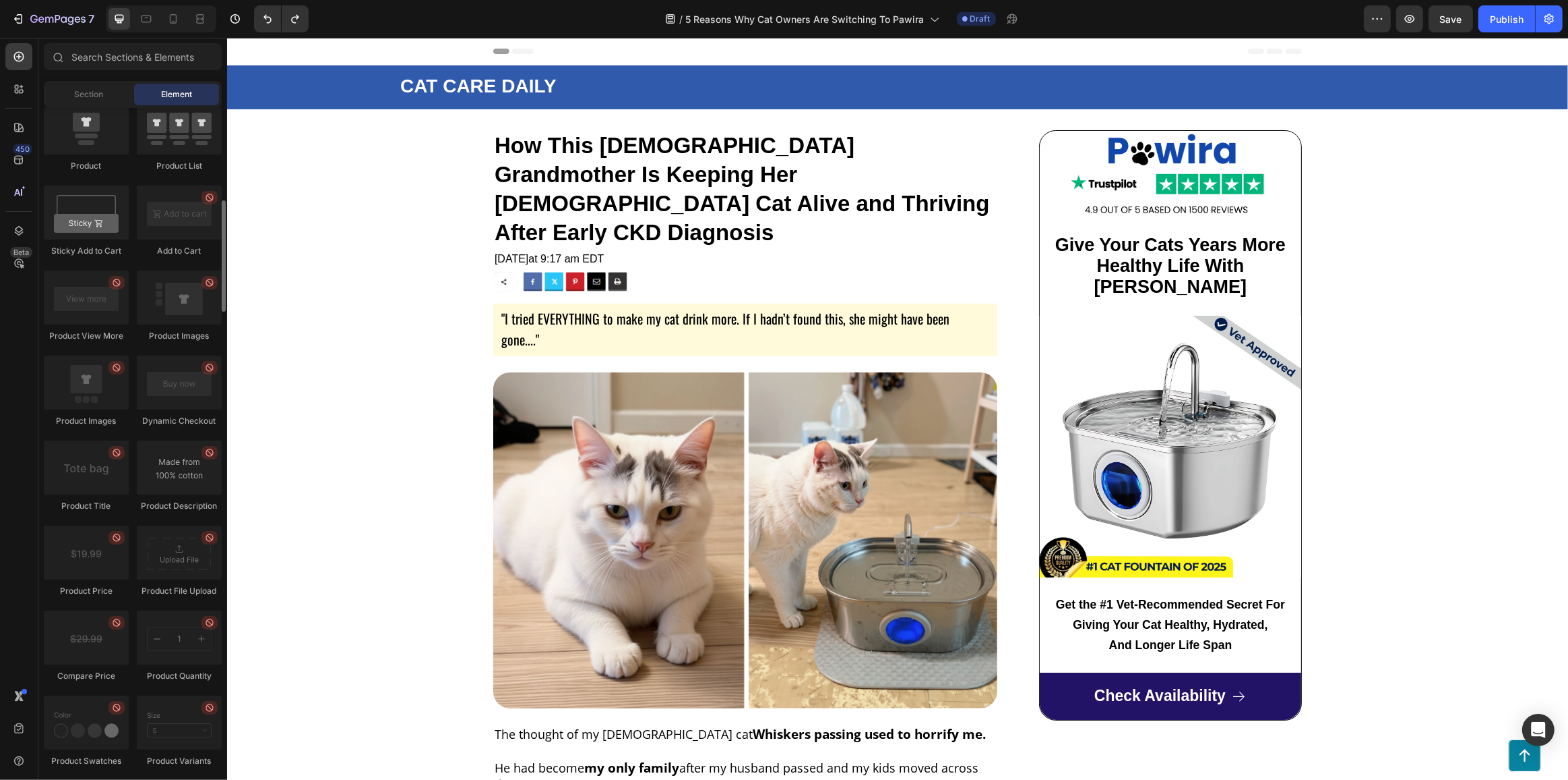
scroll to position [1655, 0]
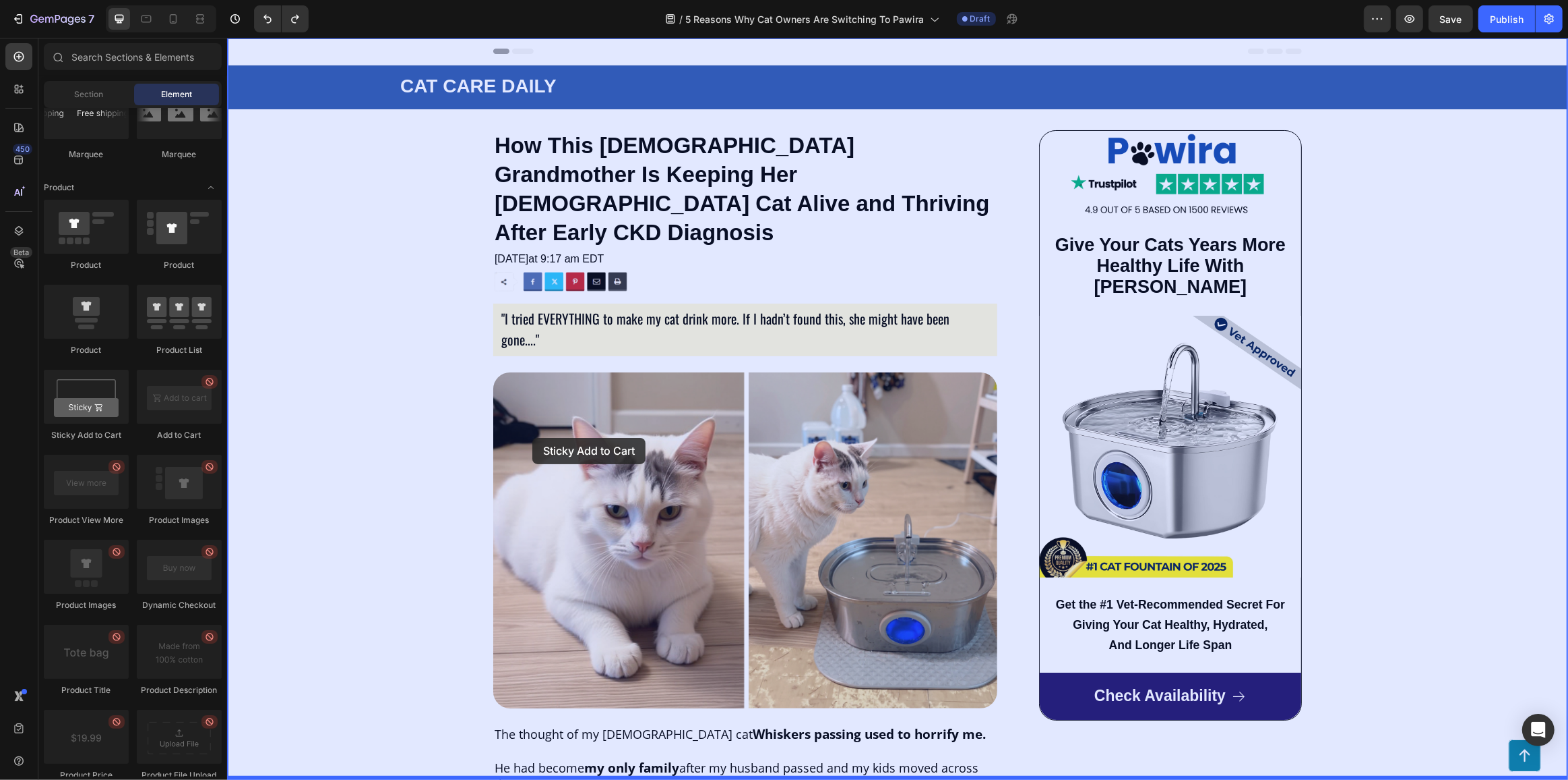
drag, startPoint x: 314, startPoint y: 435, endPoint x: 329, endPoint y: 425, distance: 18.0
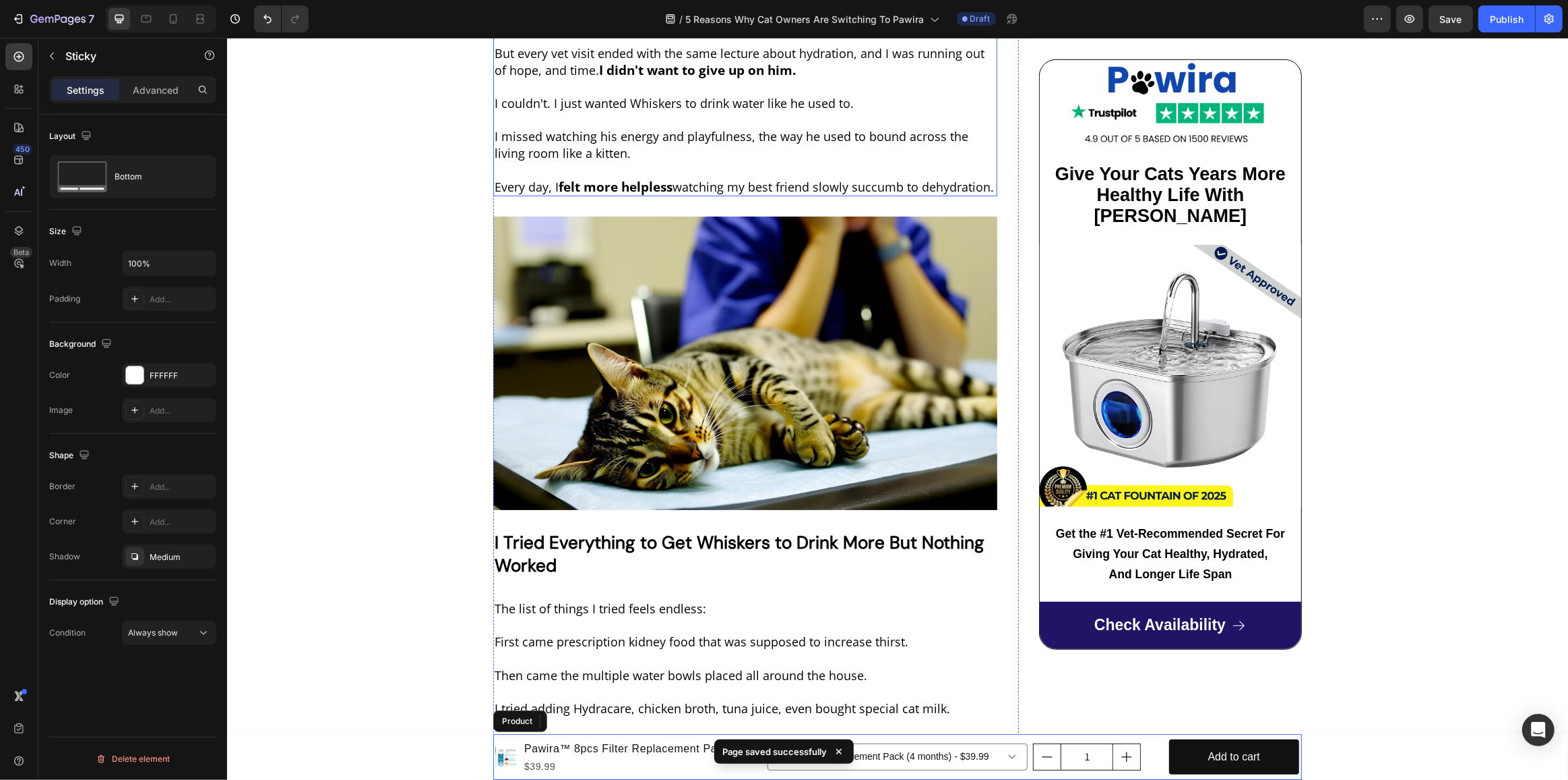
scroll to position [1226, 0]
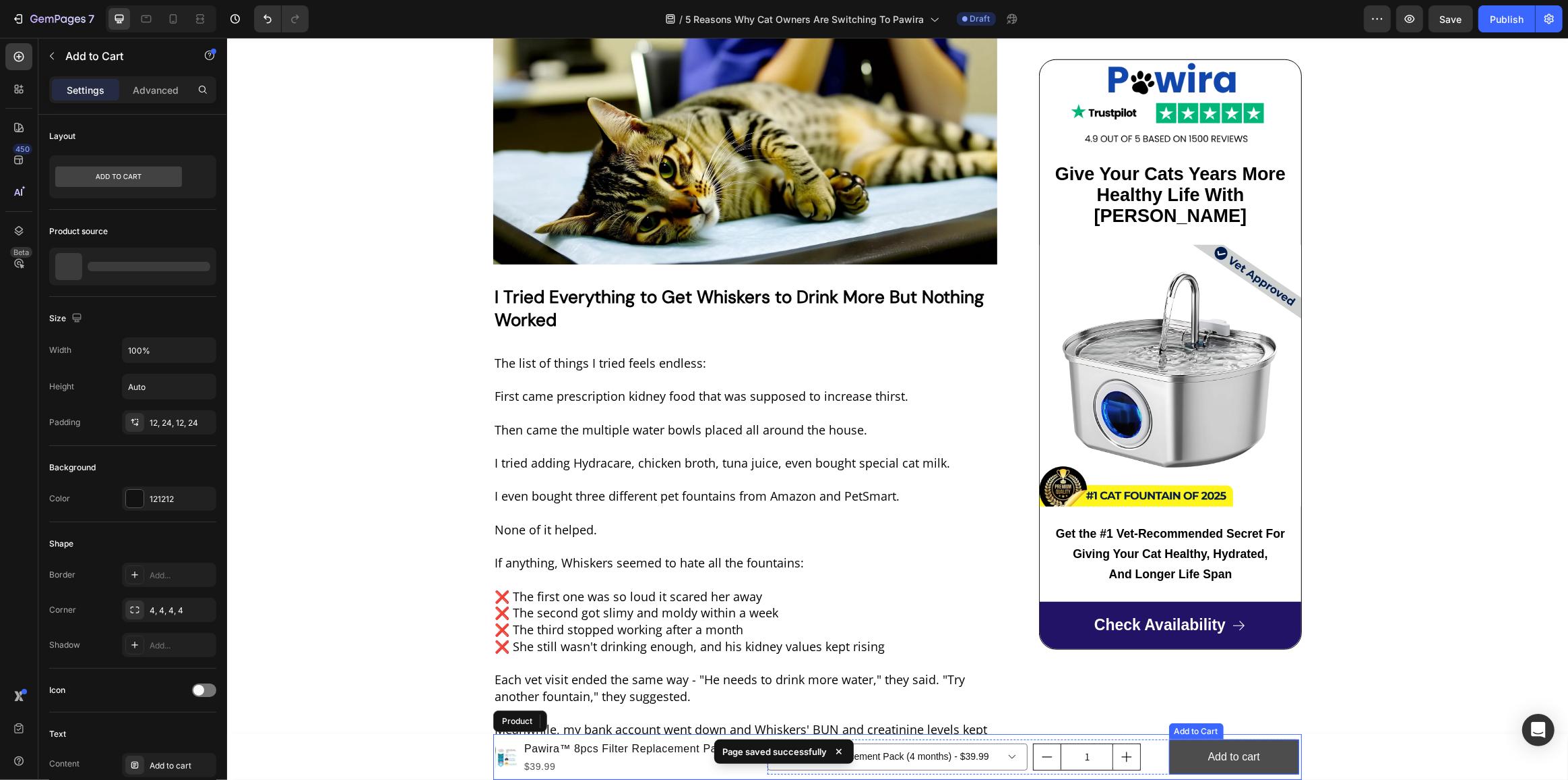
click at [1193, 752] on button "Add to cart" at bounding box center [1234, 756] width 130 height 35
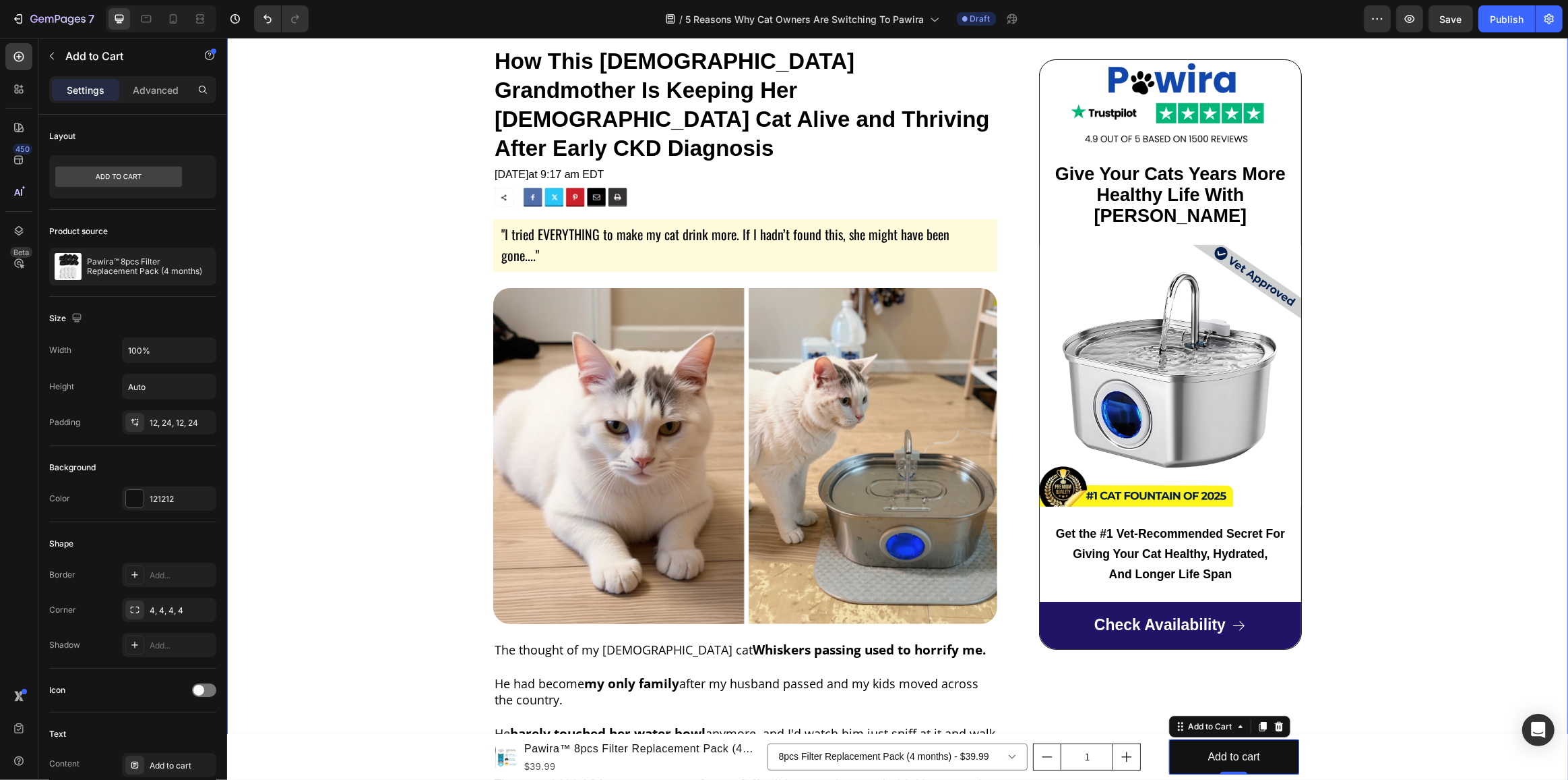
scroll to position [0, 0]
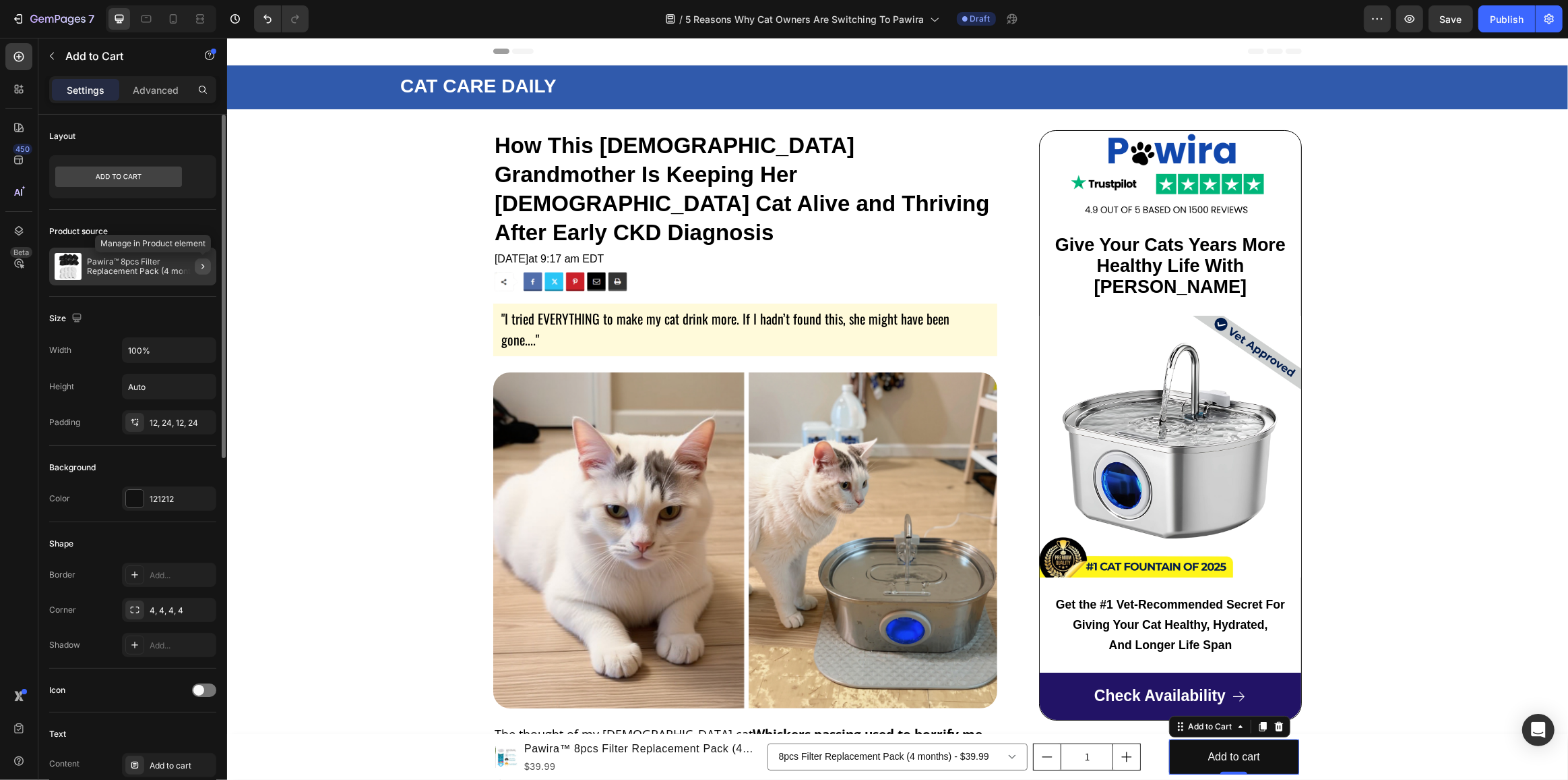
click at [199, 262] on icon "button" at bounding box center [203, 266] width 11 height 11
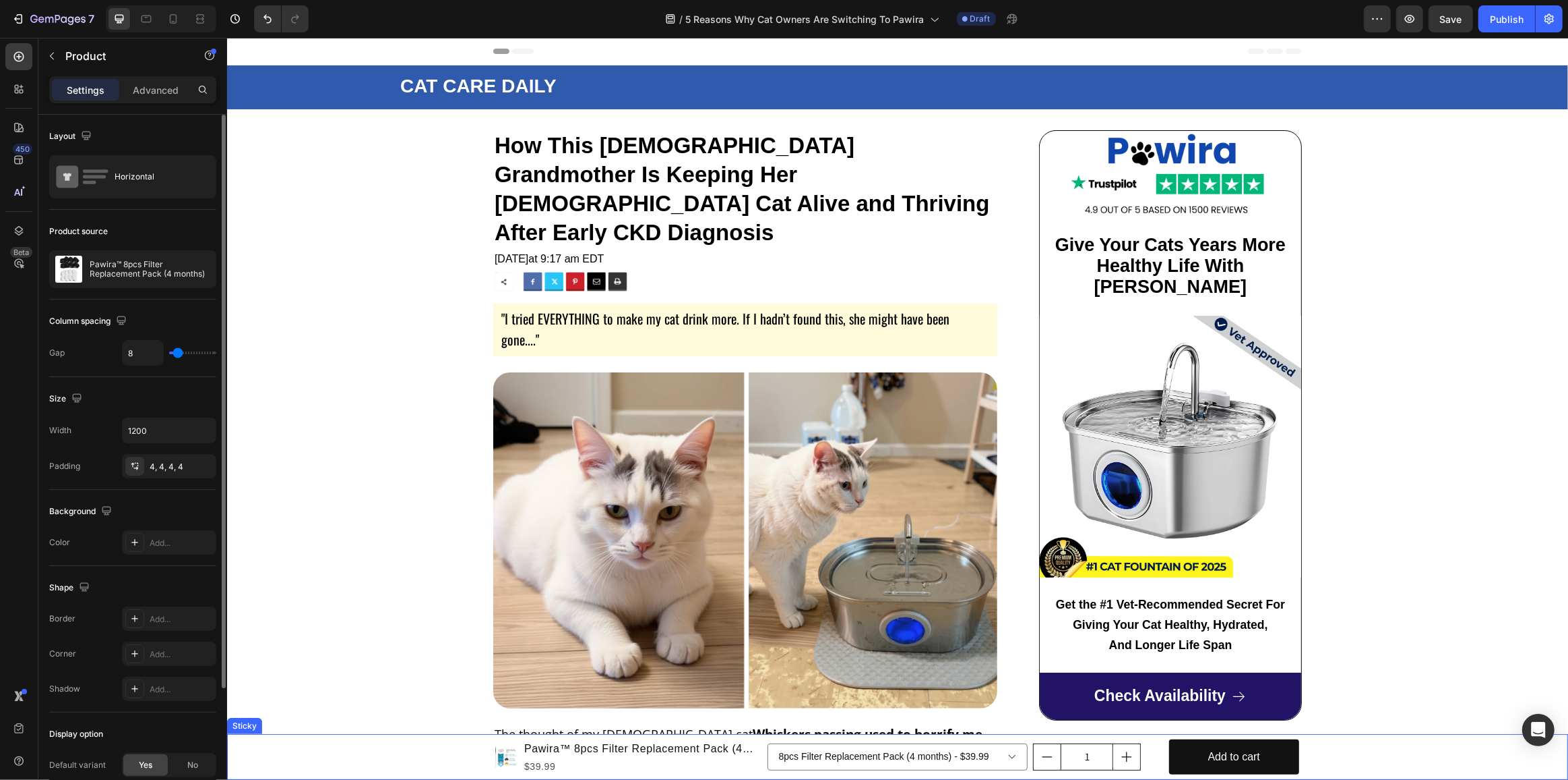
click at [468, 748] on div "Product Images Pawira™ 8pcs Filter Replacement Pack (4 months) Product Title $3…" at bounding box center [897, 756] width 1341 height 46
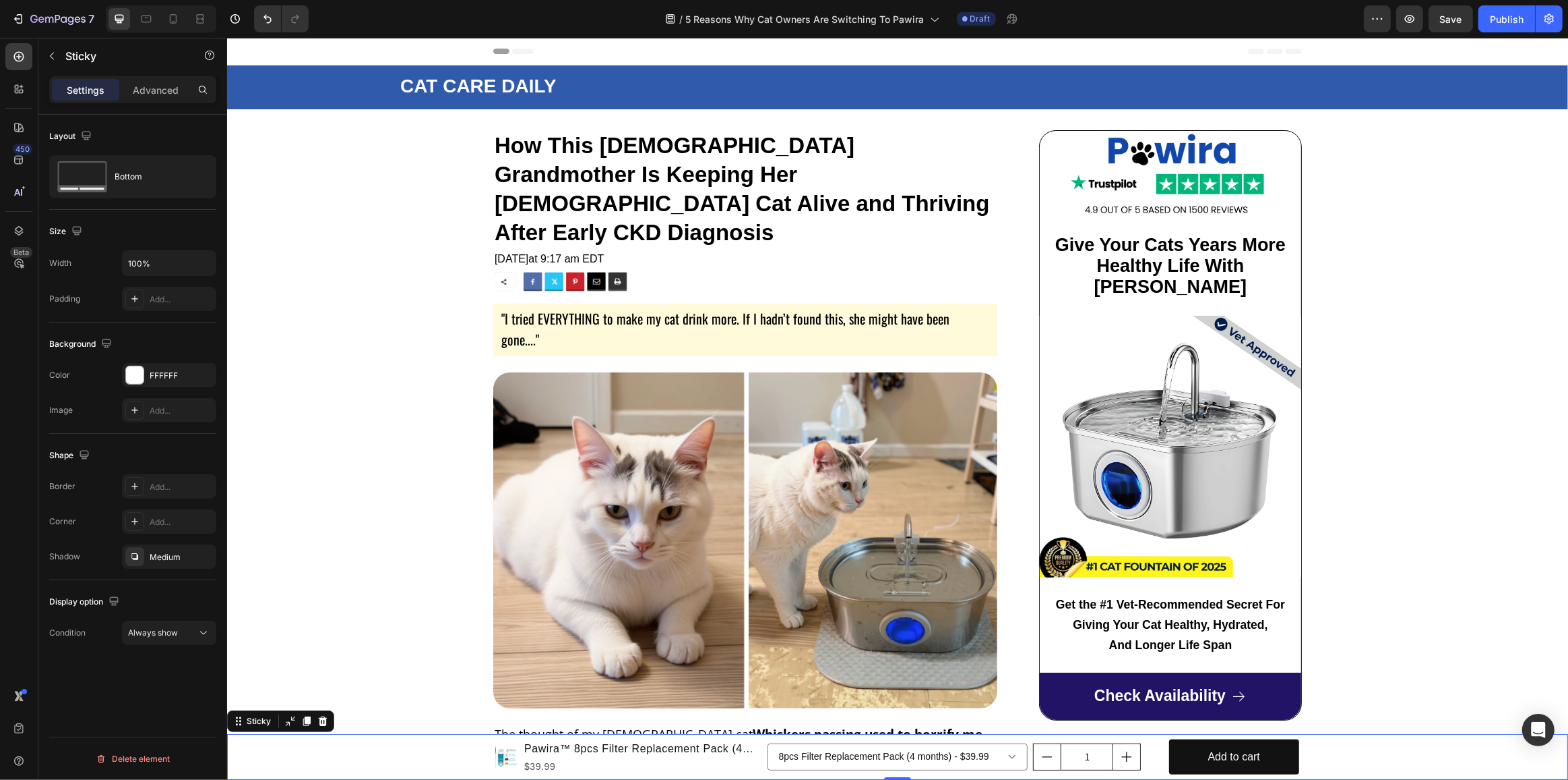
click at [153, 744] on div "Delete element" at bounding box center [133, 758] width 167 height 44
click at [155, 751] on div "Delete element" at bounding box center [132, 758] width 74 height 16
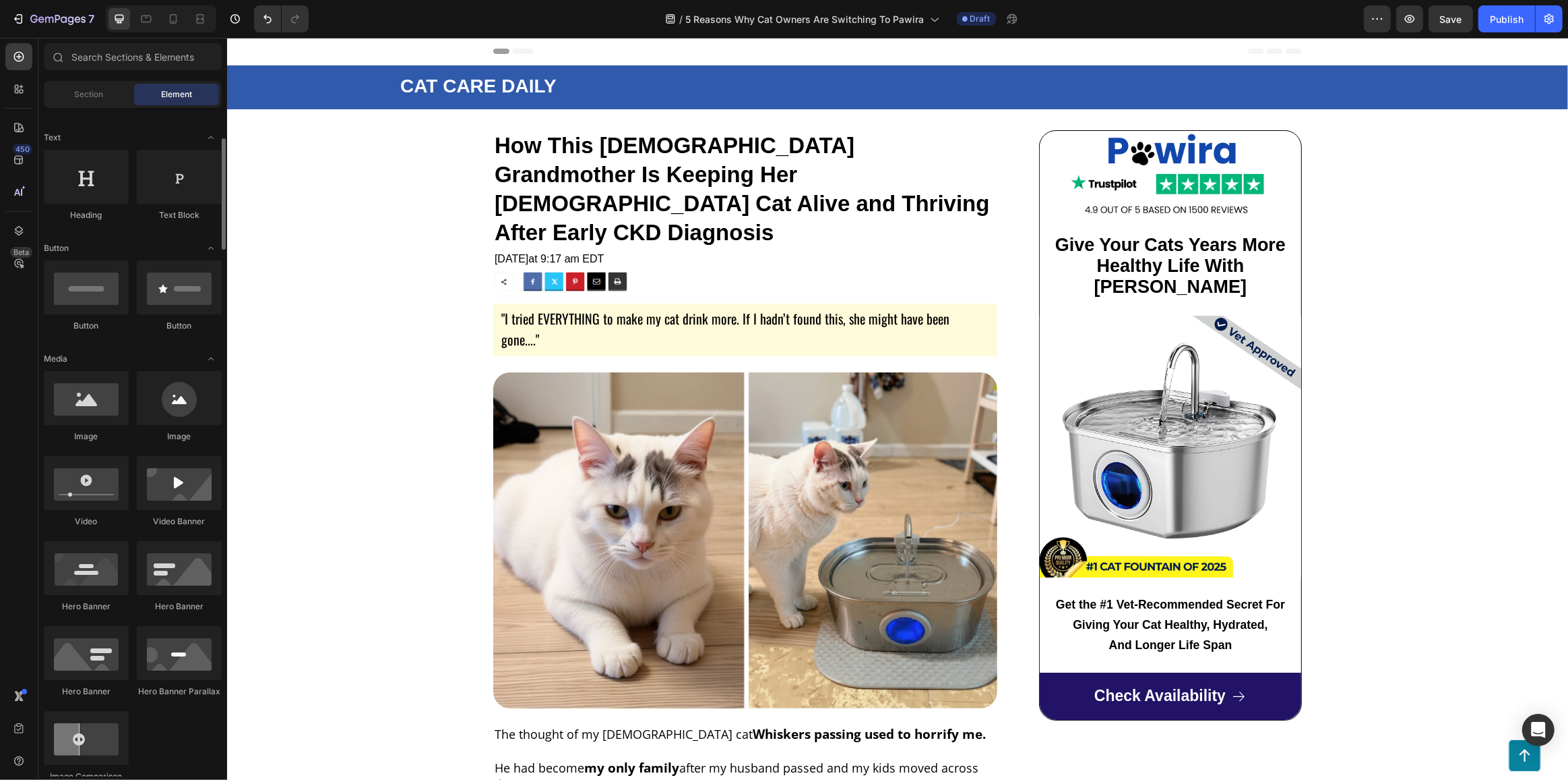
scroll to position [122, 0]
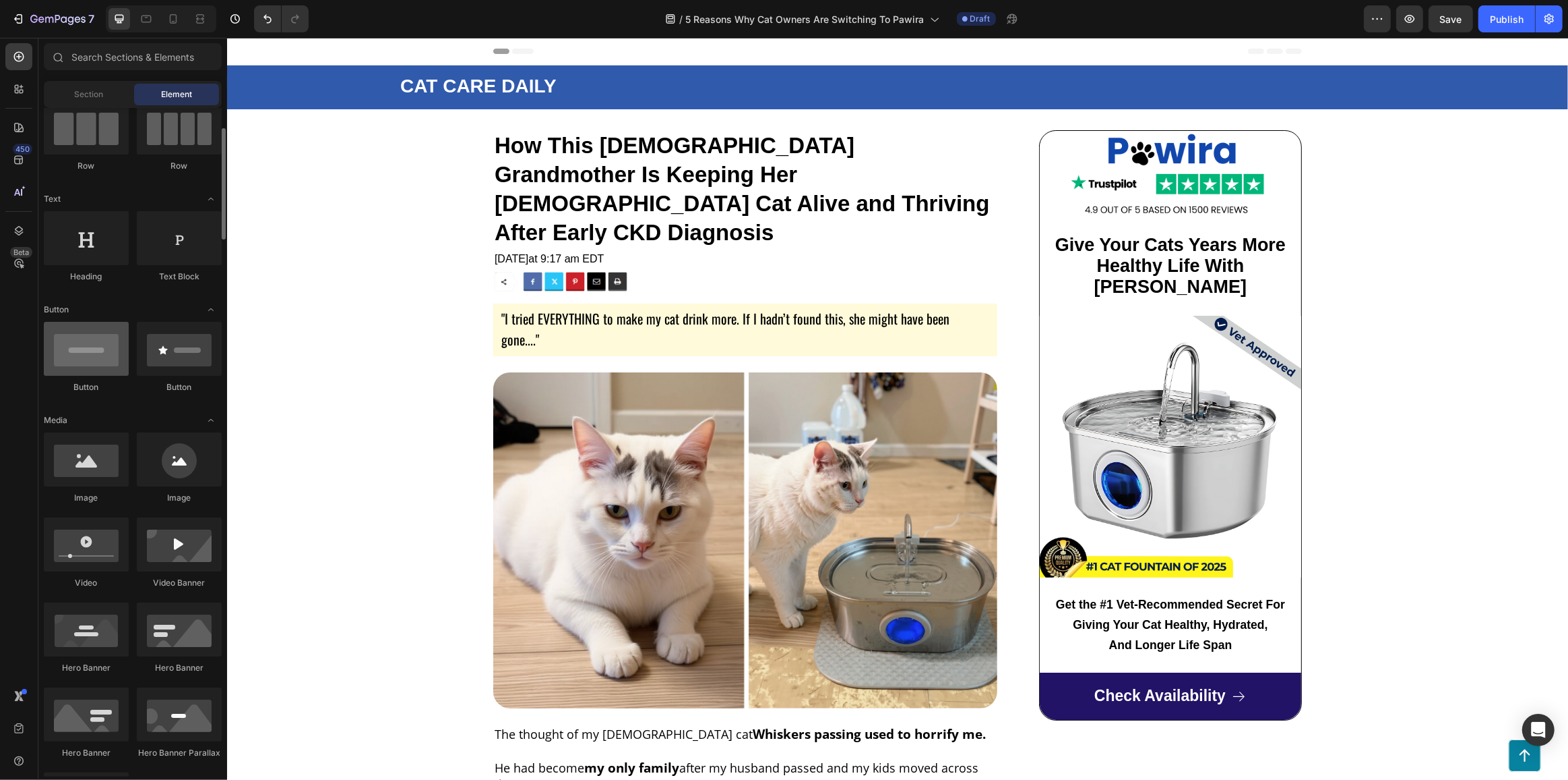
click at [98, 356] on div at bounding box center [87, 348] width 85 height 54
click at [89, 346] on div at bounding box center [87, 348] width 85 height 54
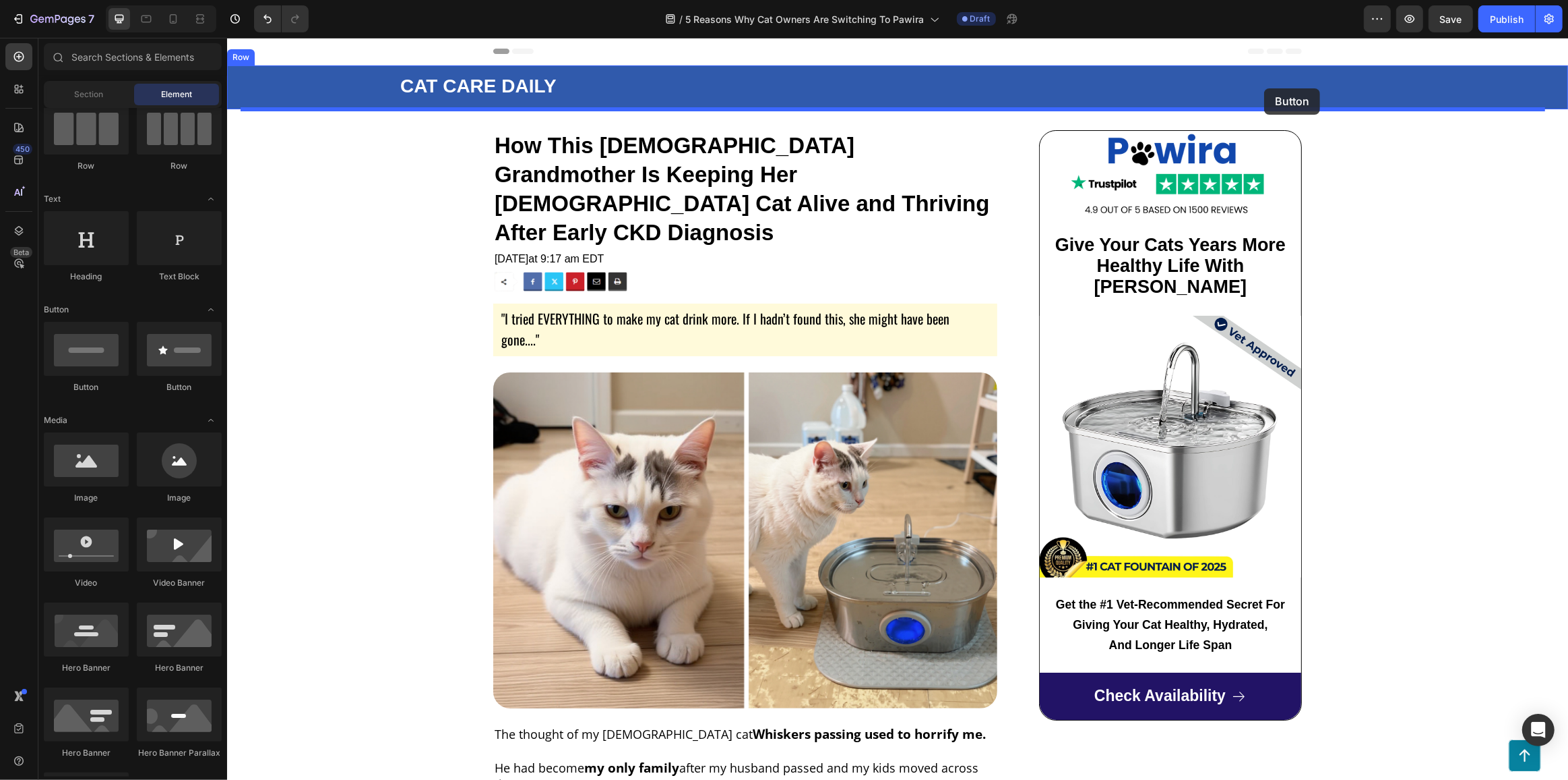
drag, startPoint x: 321, startPoint y: 390, endPoint x: 1264, endPoint y: 89, distance: 989.9
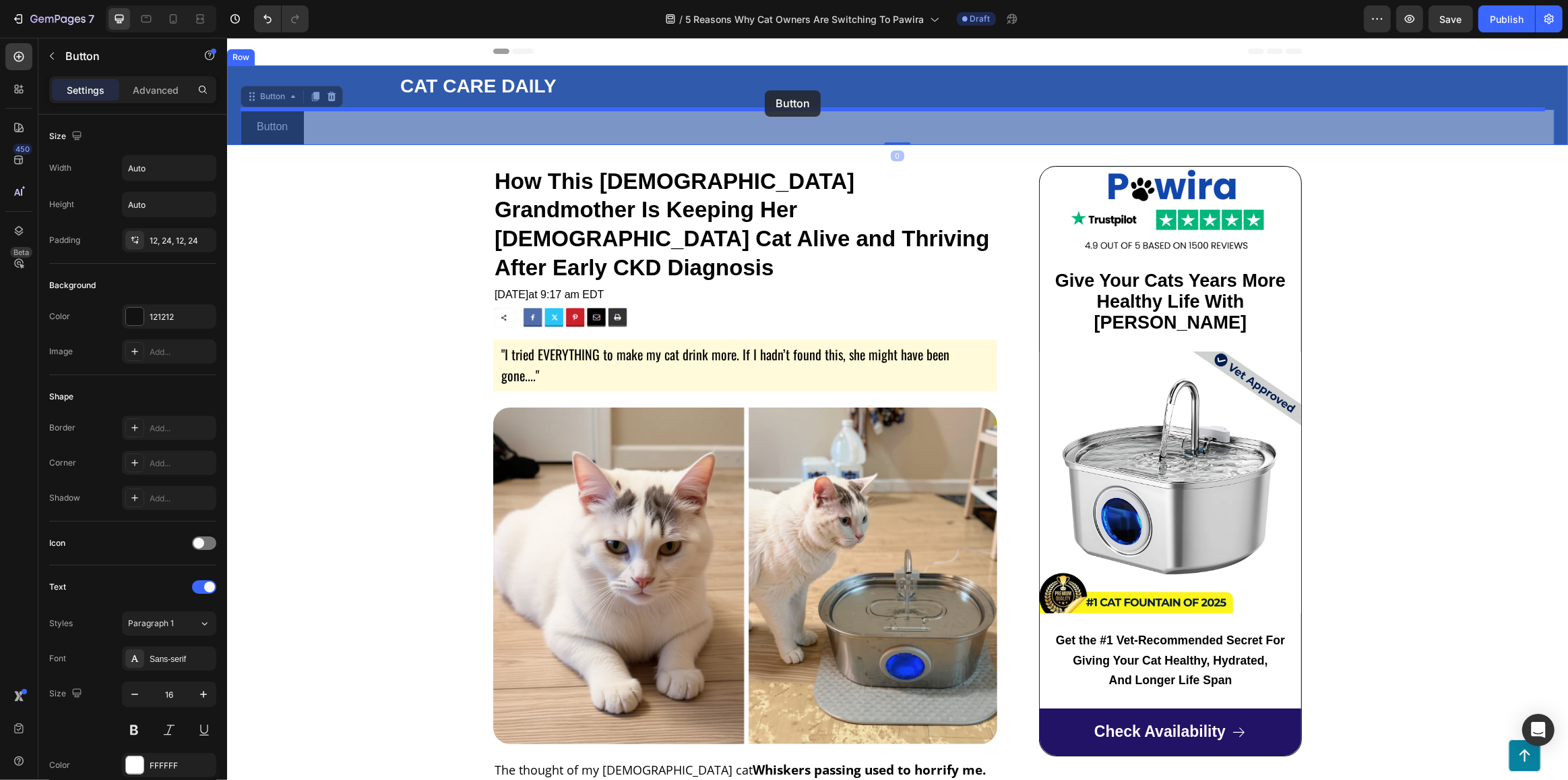
drag, startPoint x: 505, startPoint y: 129, endPoint x: 765, endPoint y: 90, distance: 262.9
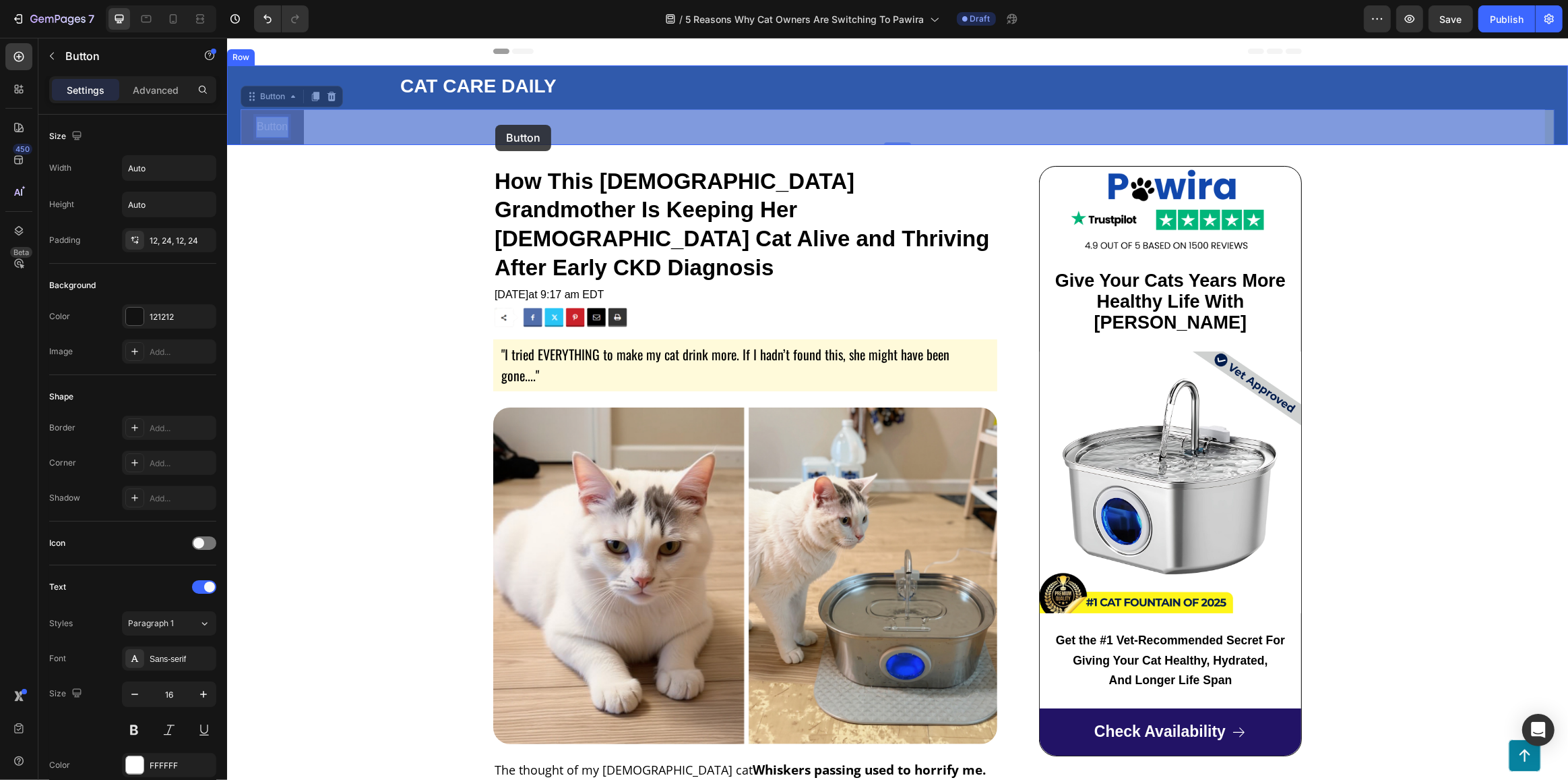
drag, startPoint x: 264, startPoint y: 122, endPoint x: 540, endPoint y: 125, distance: 276.0
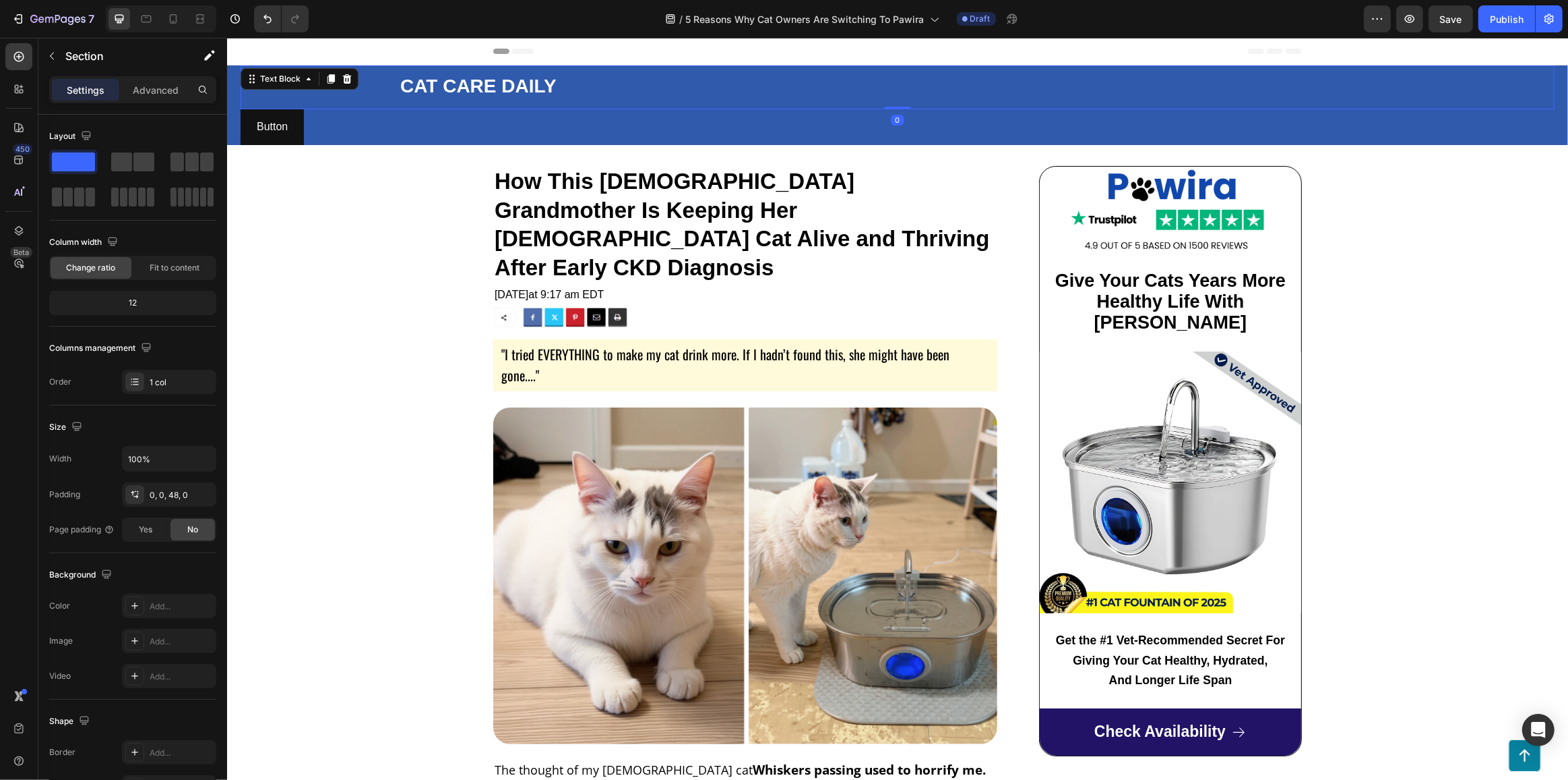
click at [340, 90] on div "CAT CARE DAILY Text Block 0" at bounding box center [897, 88] width 1314 height 44
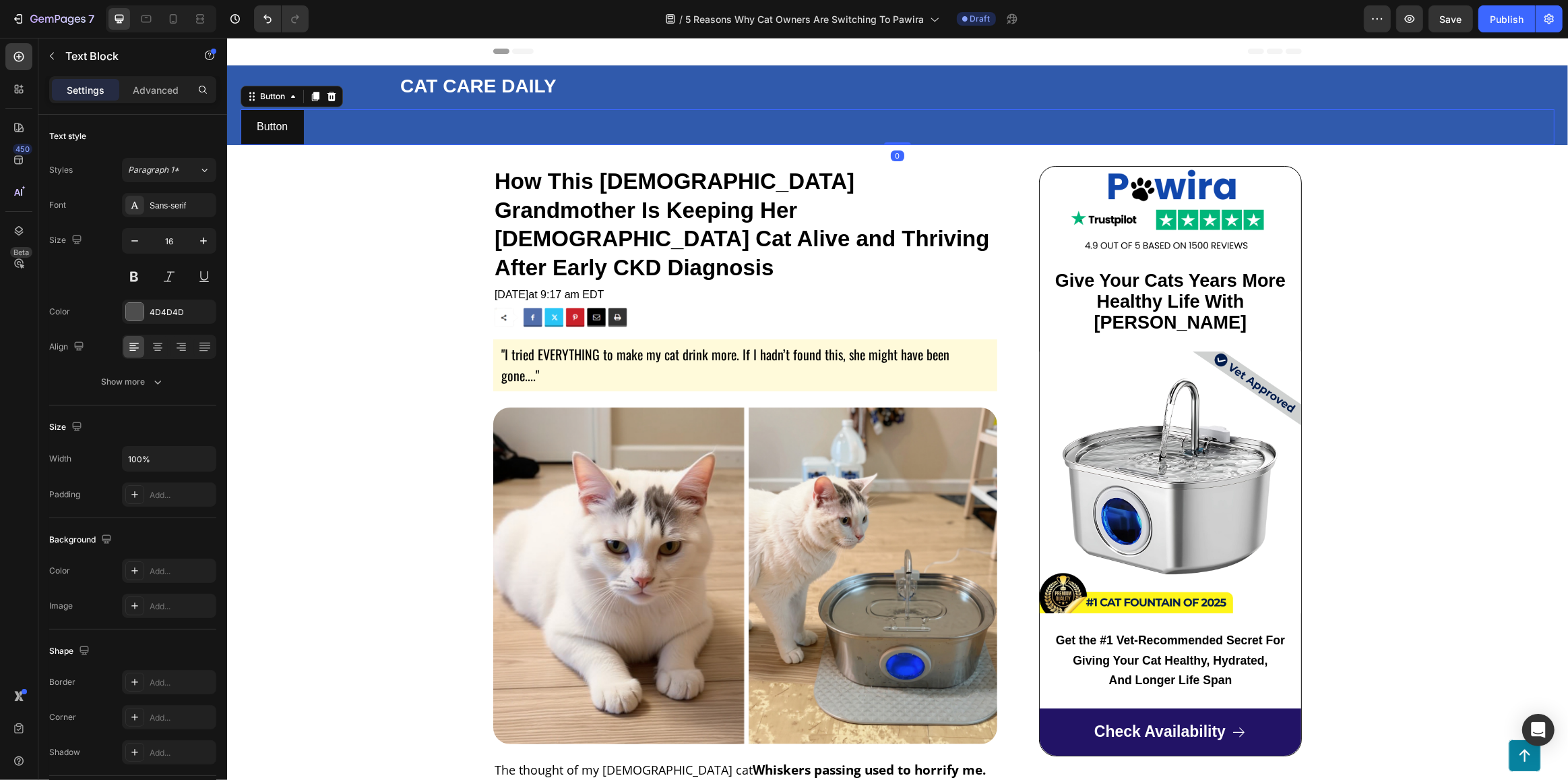
click at [333, 126] on div "Button Button 0" at bounding box center [897, 127] width 1314 height 35
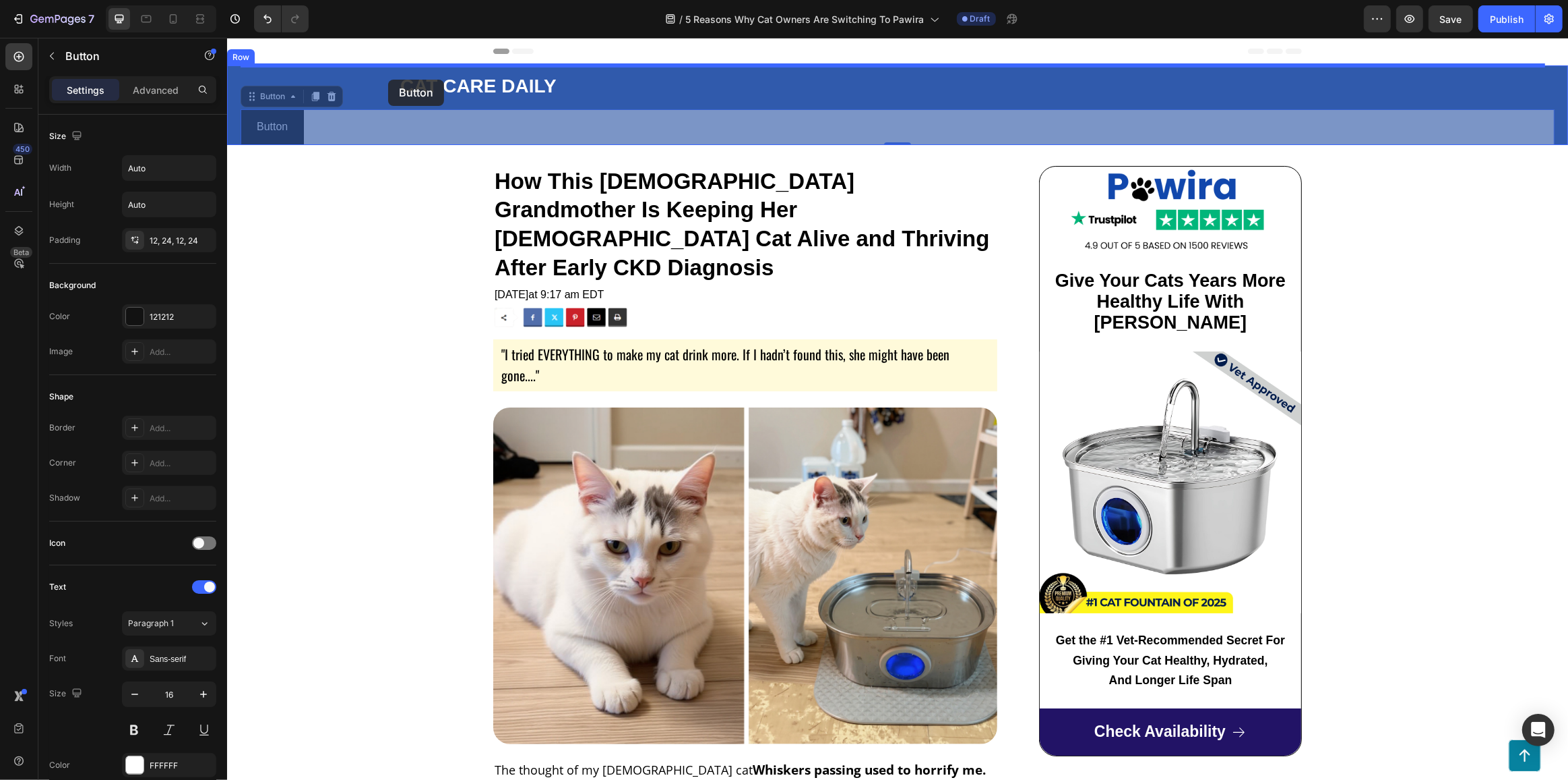
drag, startPoint x: 289, startPoint y: 126, endPoint x: 387, endPoint y: 80, distance: 108.3
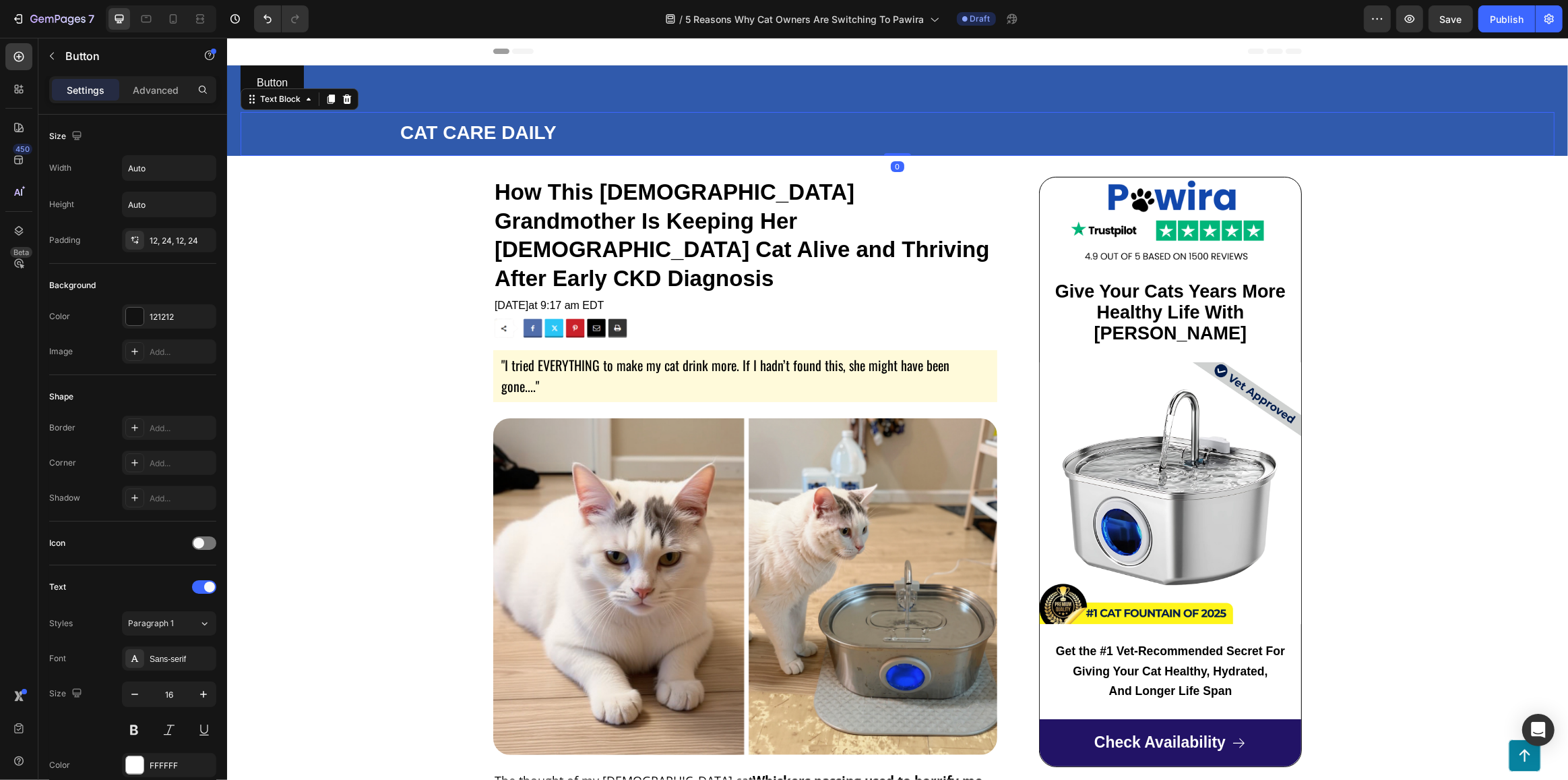
click at [442, 144] on p "CAT CARE DAILY" at bounding box center [976, 134] width 1153 height 23
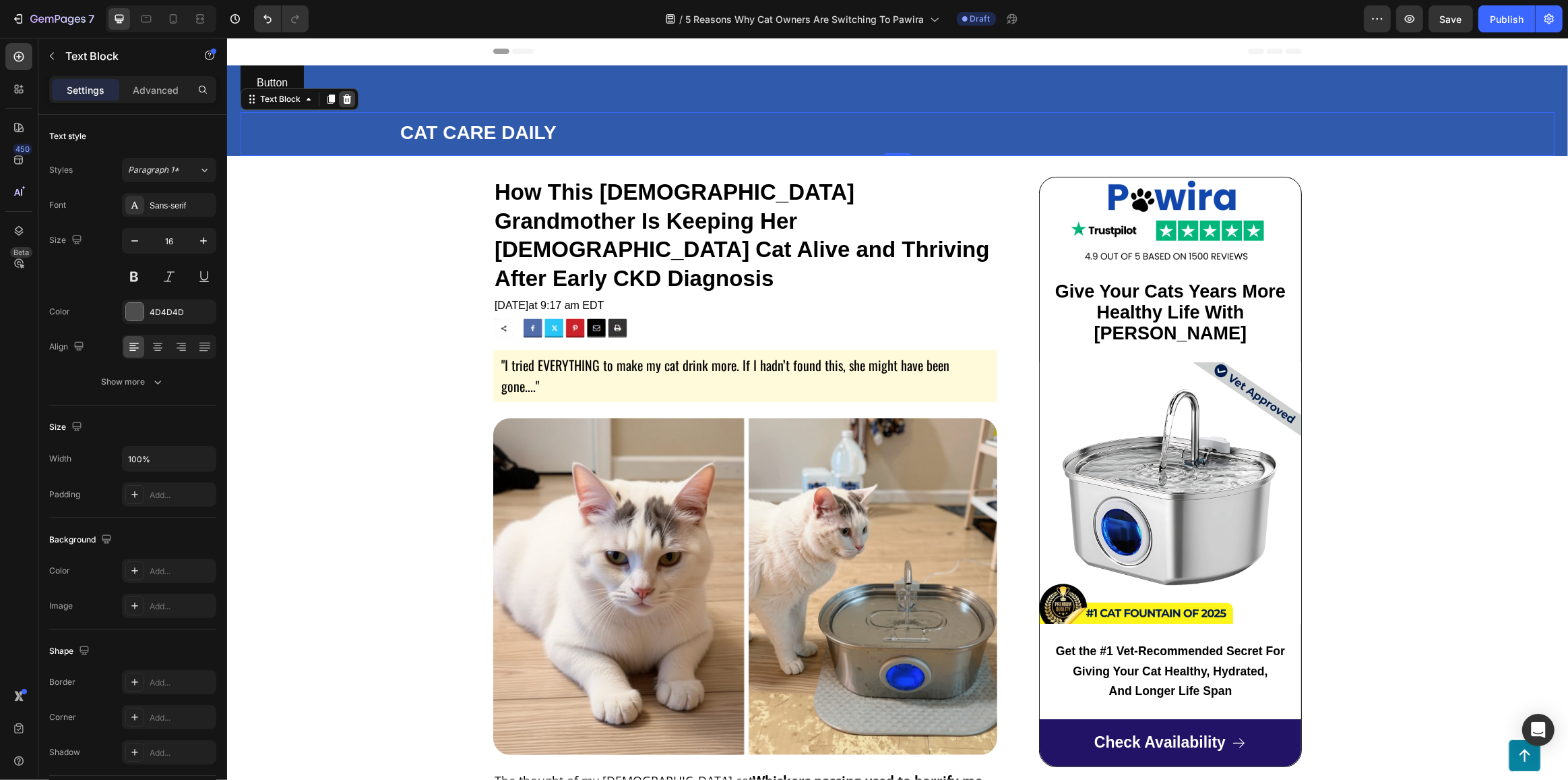
click at [349, 98] on icon at bounding box center [346, 98] width 11 height 11
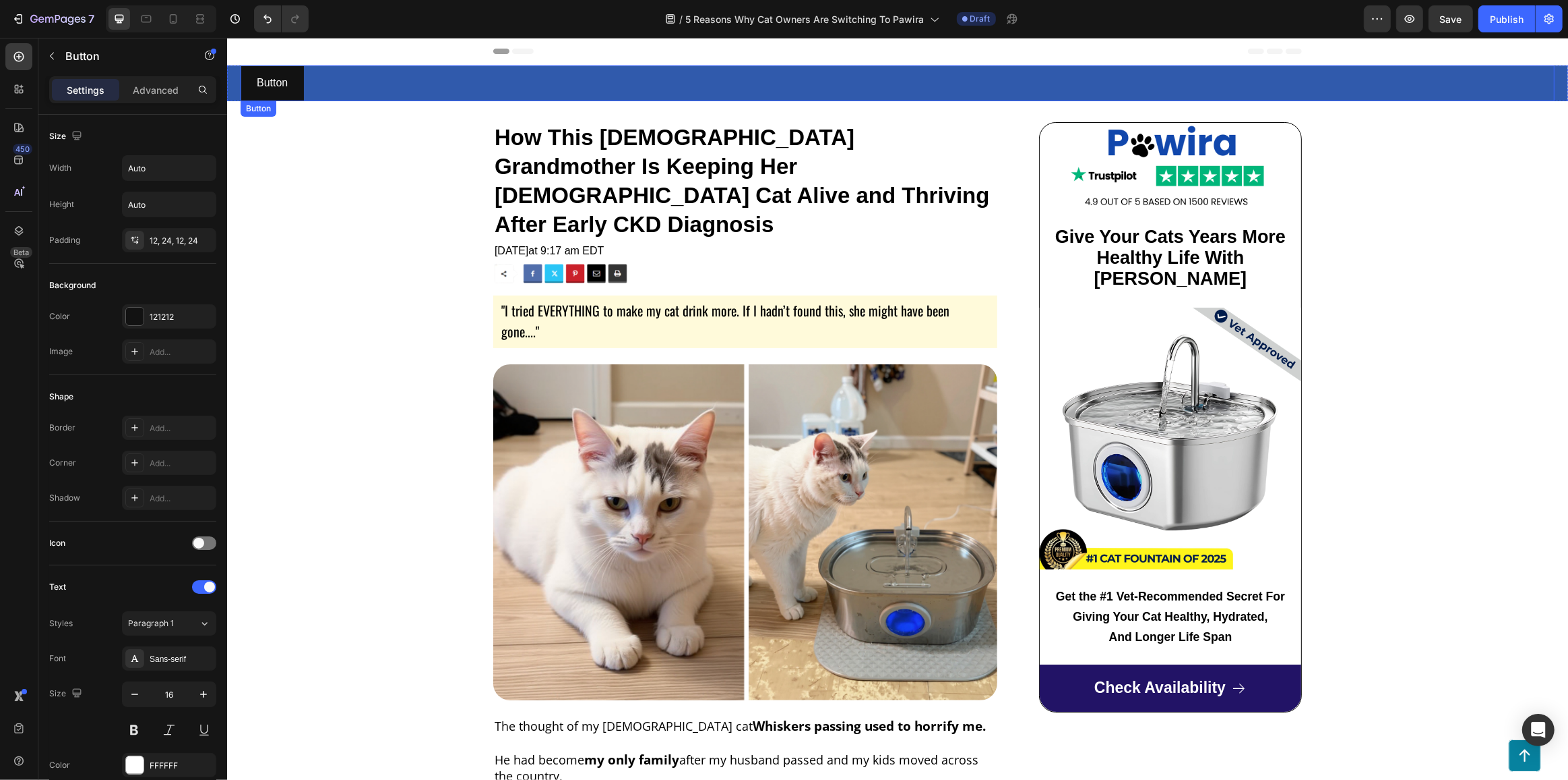
click at [384, 85] on div "Button Button" at bounding box center [897, 84] width 1314 height 35
click at [54, 56] on icon "button" at bounding box center [51, 55] width 11 height 11
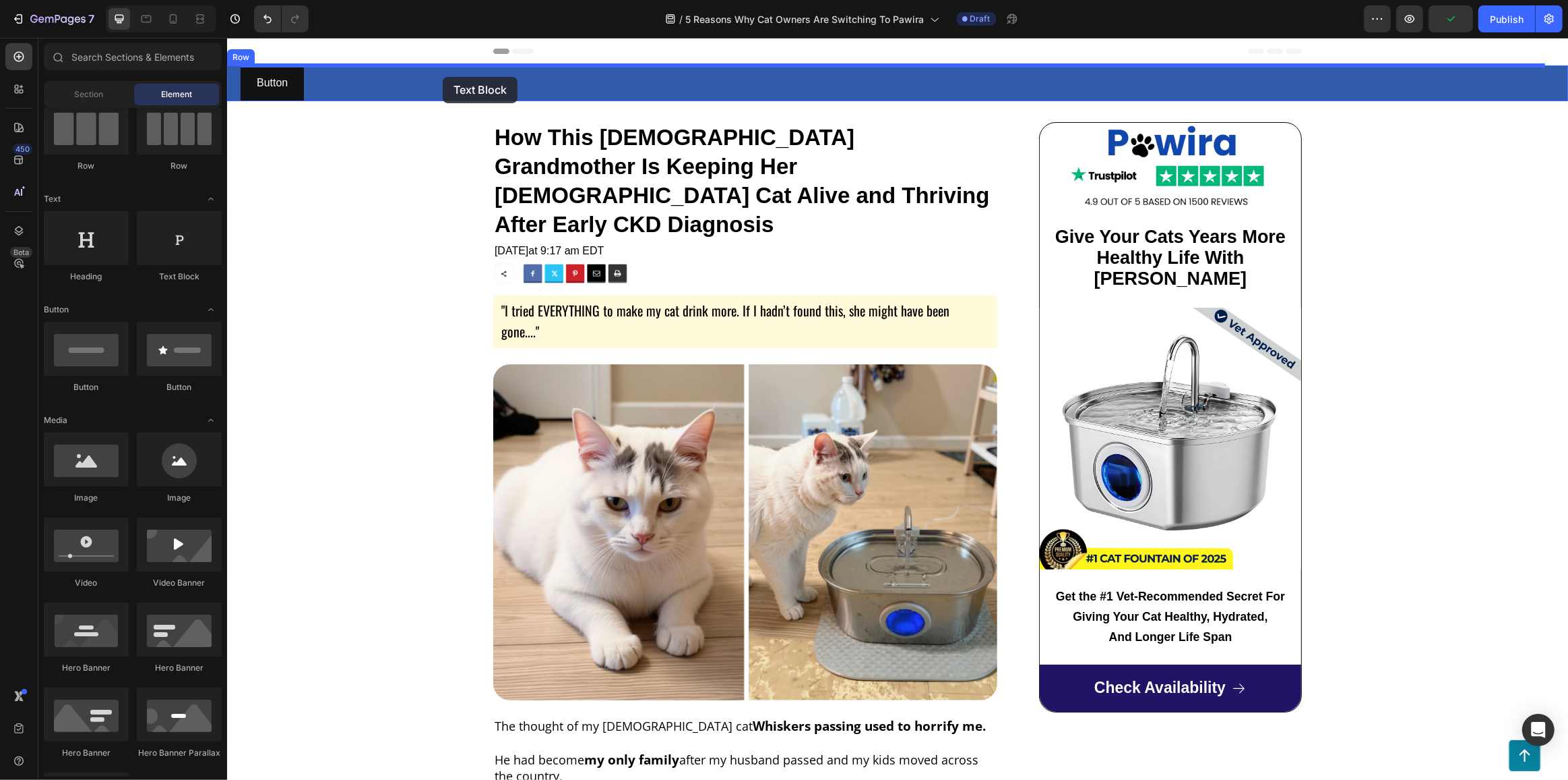
drag, startPoint x: 406, startPoint y: 275, endPoint x: 442, endPoint y: 77, distance: 201.2
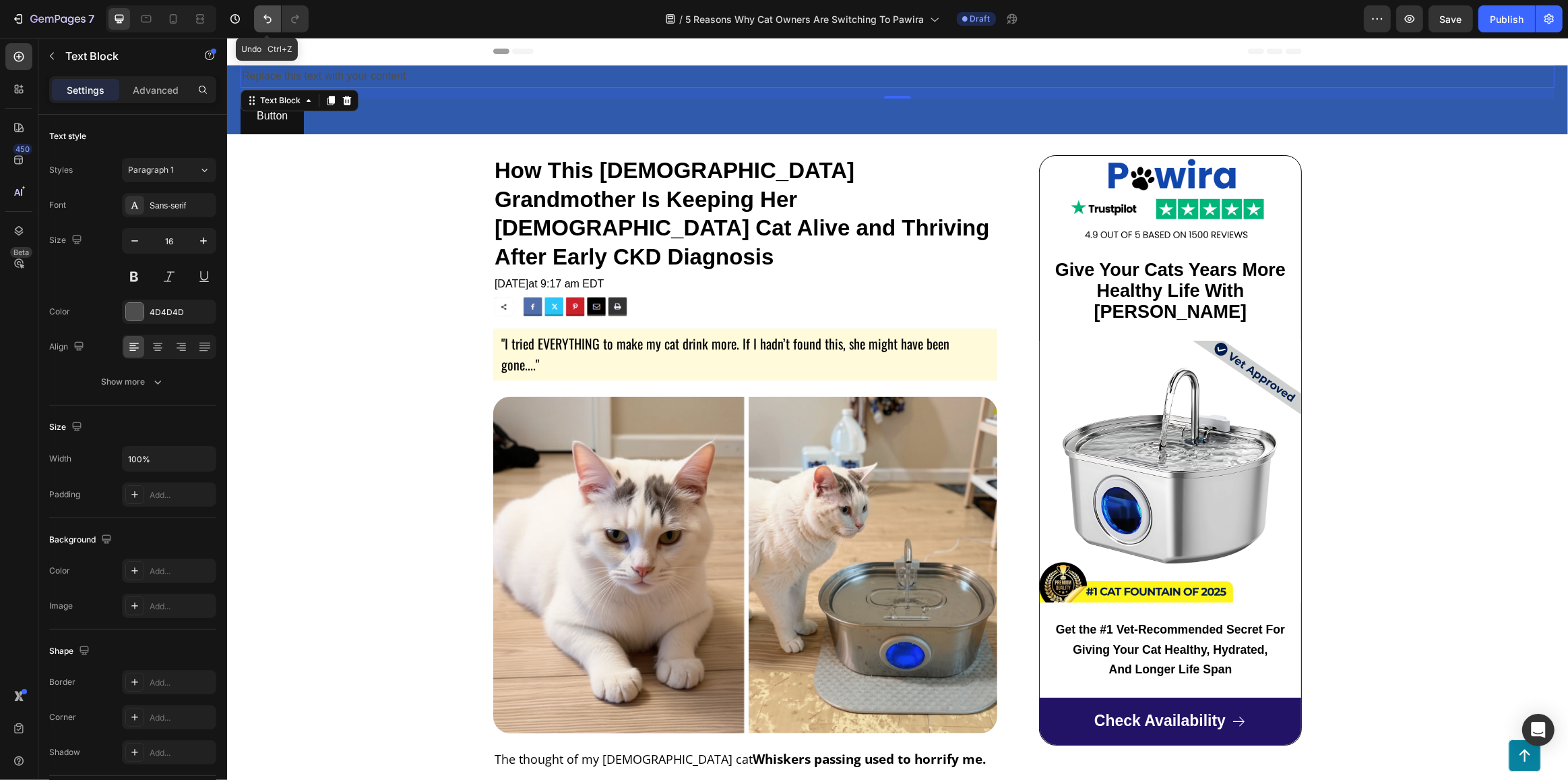
click at [263, 16] on icon "Undo/Redo" at bounding box center [267, 19] width 14 height 14
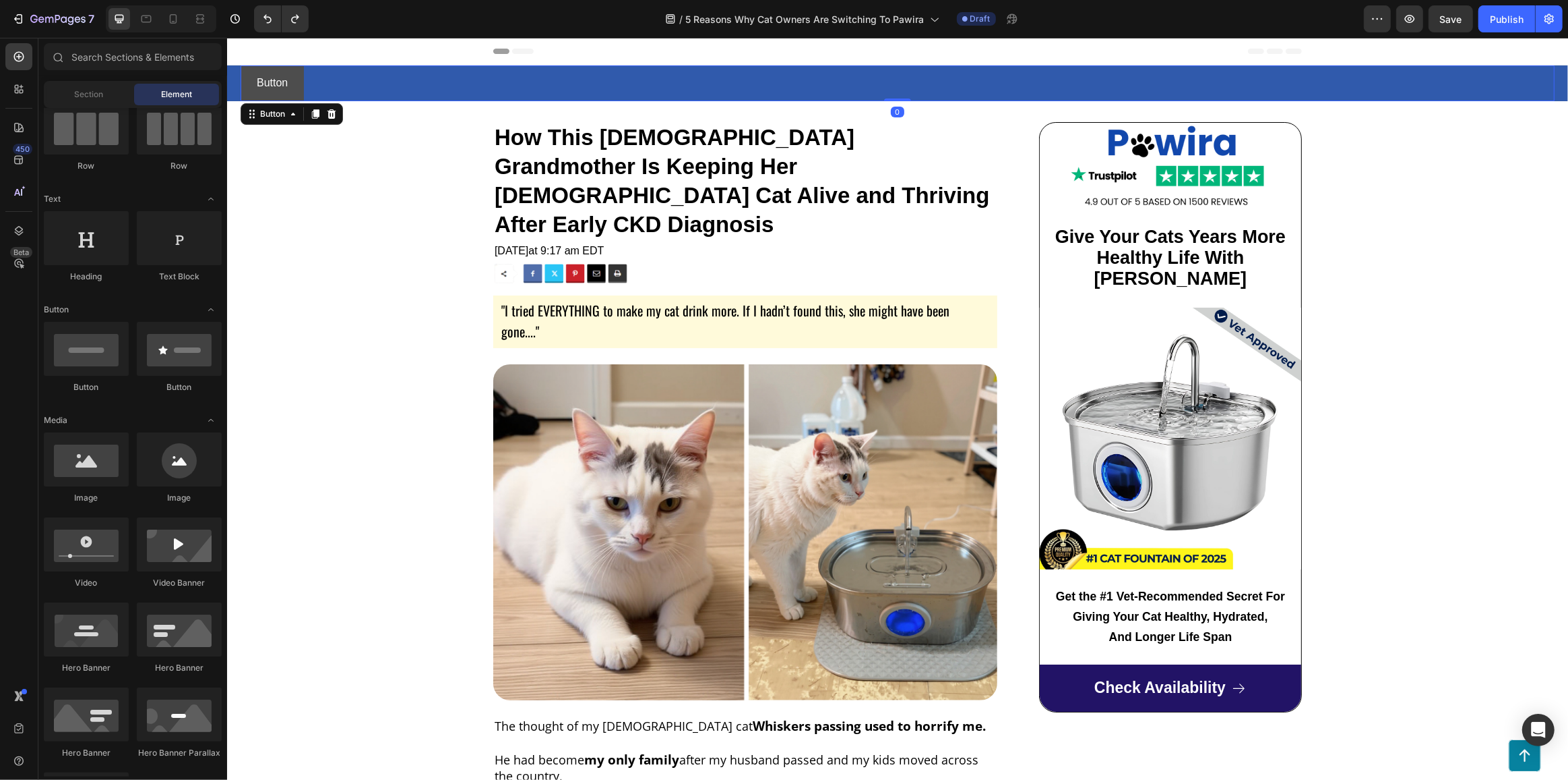
click at [293, 83] on button "Button" at bounding box center [271, 84] width 63 height 35
